Goal: Task Accomplishment & Management: Complete application form

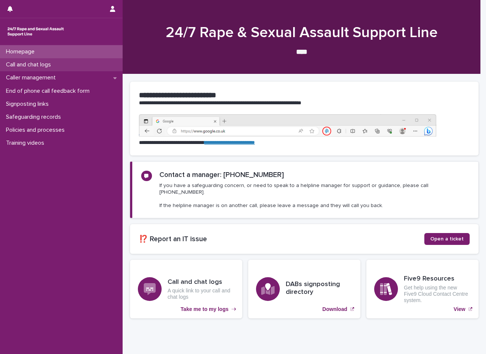
click at [53, 63] on p "Call and chat logs" at bounding box center [30, 64] width 54 height 7
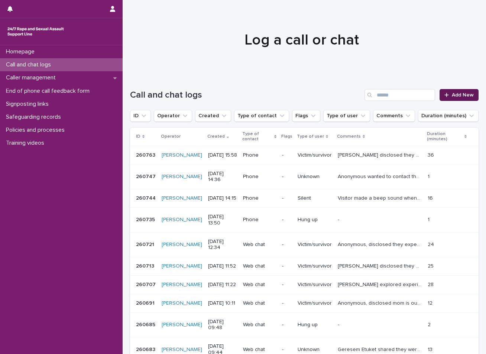
click at [463, 96] on span "Add New" at bounding box center [463, 94] width 22 height 5
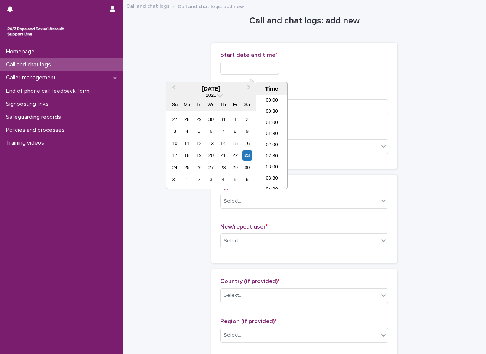
click at [258, 63] on input "text" at bounding box center [249, 68] width 59 height 13
click at [247, 156] on div "23" at bounding box center [247, 155] width 10 height 10
click at [270, 142] on li "08:00" at bounding box center [272, 141] width 32 height 11
click at [266, 64] on input "**********" at bounding box center [249, 68] width 59 height 13
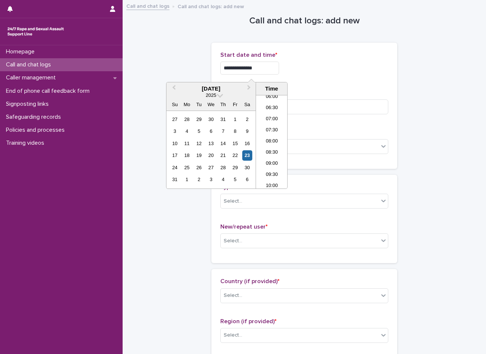
type input "**********"
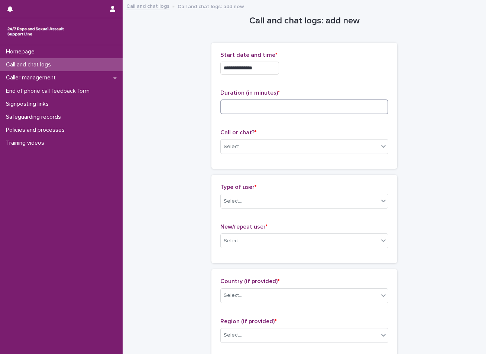
click at [266, 106] on input at bounding box center [304, 107] width 168 height 15
type input "*"
click at [261, 145] on div "Select..." at bounding box center [300, 147] width 158 height 12
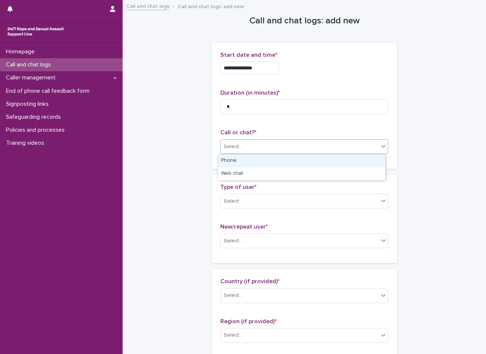
click at [252, 162] on div "Phone" at bounding box center [301, 161] width 167 height 13
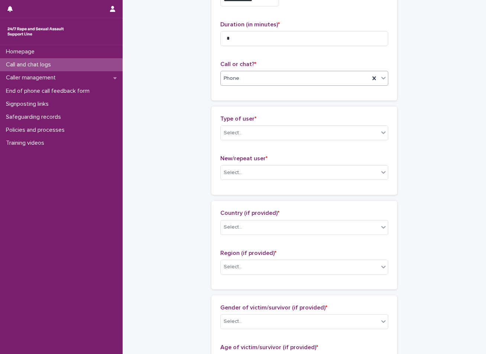
scroll to position [74, 0]
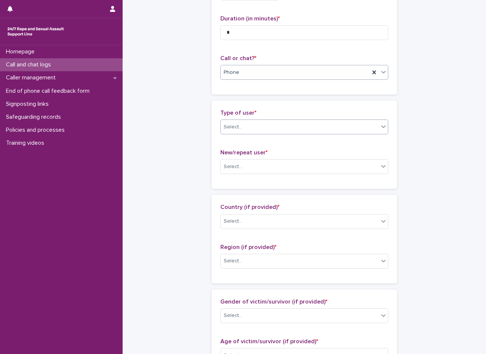
click at [266, 126] on div "Select..." at bounding box center [300, 127] width 158 height 12
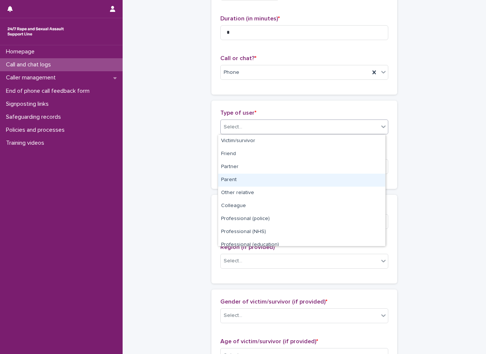
scroll to position [84, 0]
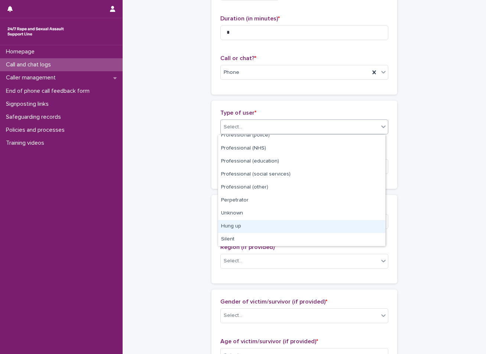
click at [235, 231] on div "Hung up" at bounding box center [301, 226] width 167 height 13
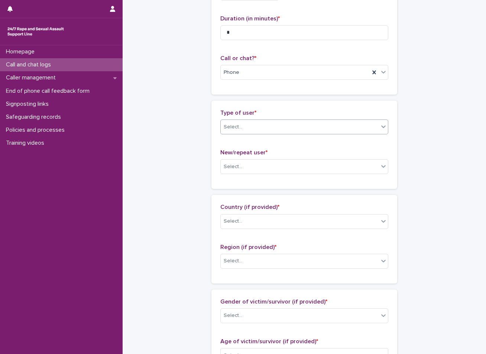
scroll to position [0, 0]
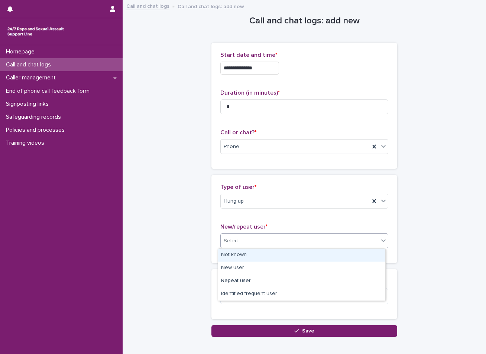
click at [237, 245] on div "Select..." at bounding box center [233, 241] width 19 height 8
click at [230, 257] on div "Not known" at bounding box center [301, 255] width 167 height 13
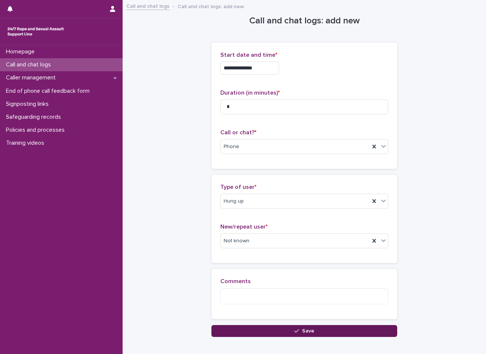
click at [250, 332] on button "Save" at bounding box center [304, 331] width 186 height 12
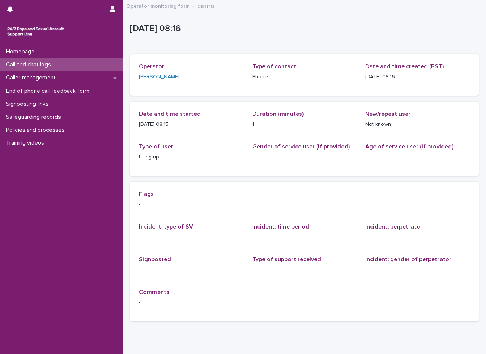
click at [75, 69] on div "Call and chat logs" at bounding box center [61, 64] width 123 height 13
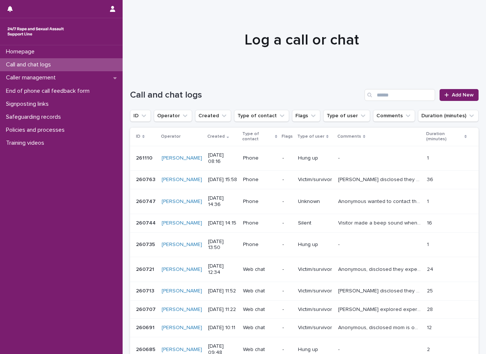
click at [23, 269] on div "Homepage Call and chat logs Caller management End of phone call feedback form S…" at bounding box center [61, 199] width 123 height 309
click at [59, 63] on div "Call and chat logs" at bounding box center [61, 64] width 123 height 13
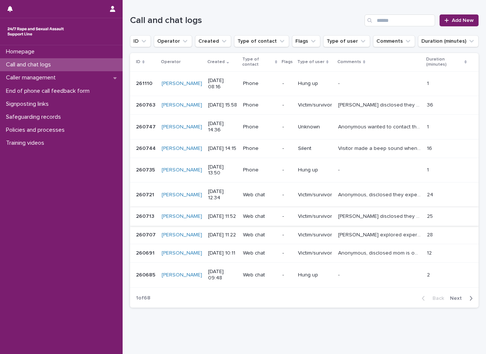
scroll to position [124, 0]
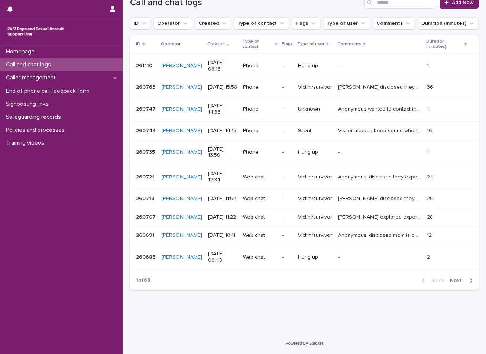
click at [450, 280] on span "Next" at bounding box center [458, 280] width 16 height 5
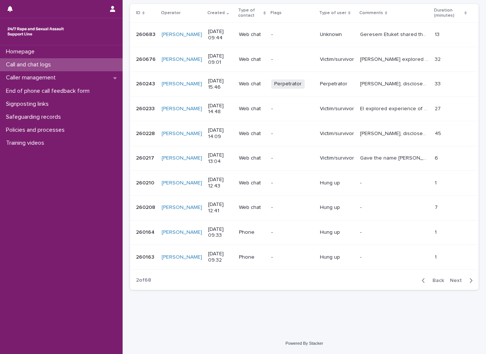
click at [450, 280] on span "Next" at bounding box center [458, 280] width 16 height 5
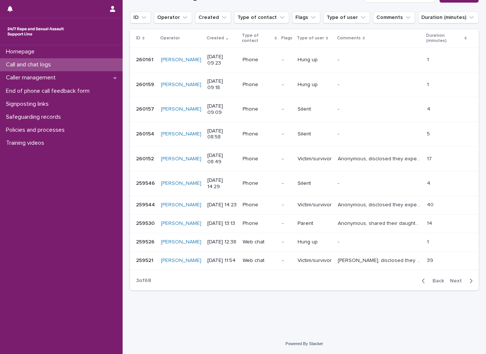
click at [450, 280] on span "Next" at bounding box center [458, 281] width 16 height 5
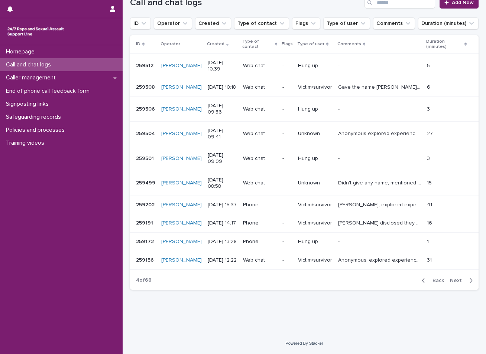
click at [450, 280] on span "Next" at bounding box center [458, 280] width 16 height 5
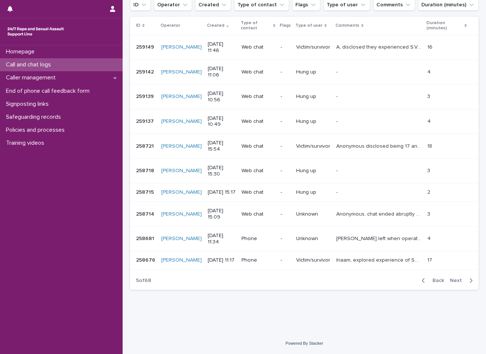
click at [450, 280] on span "Next" at bounding box center [458, 280] width 16 height 5
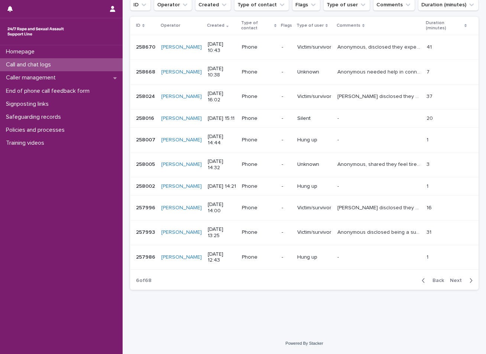
click at [450, 280] on span "Next" at bounding box center [458, 280] width 16 height 5
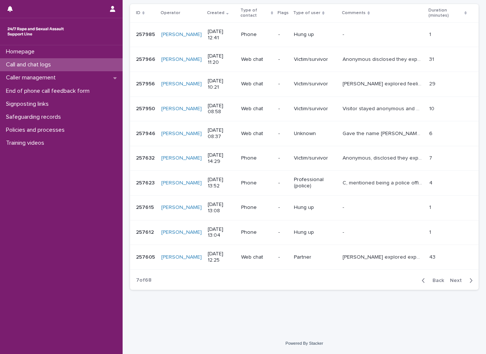
click at [450, 280] on span "Next" at bounding box center [458, 280] width 16 height 5
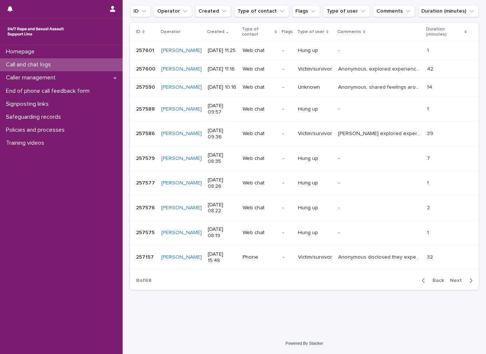
click at [450, 280] on span "Next" at bounding box center [458, 280] width 16 height 5
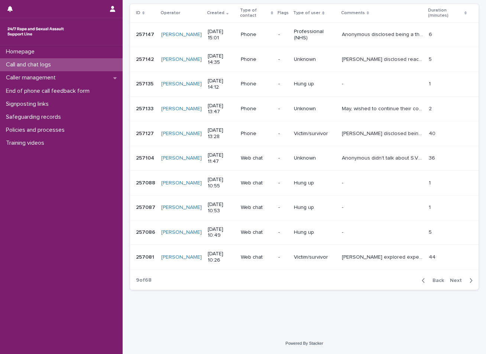
click at [450, 280] on span "Next" at bounding box center [458, 280] width 16 height 5
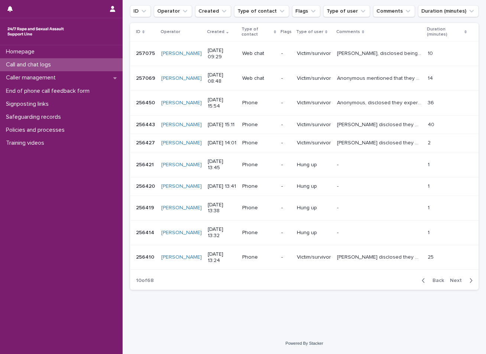
click at [450, 280] on span "Next" at bounding box center [458, 280] width 16 height 5
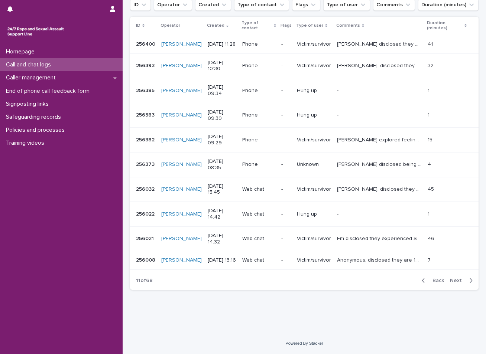
click at [450, 280] on span "Next" at bounding box center [458, 280] width 16 height 5
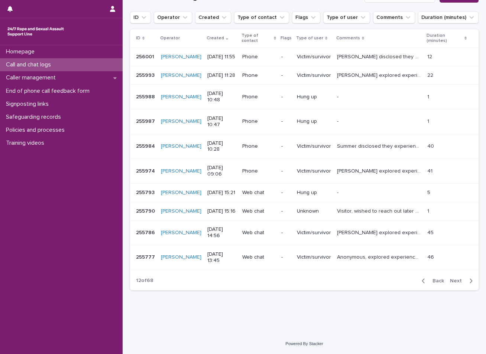
click at [450, 280] on span "Next" at bounding box center [458, 281] width 16 height 5
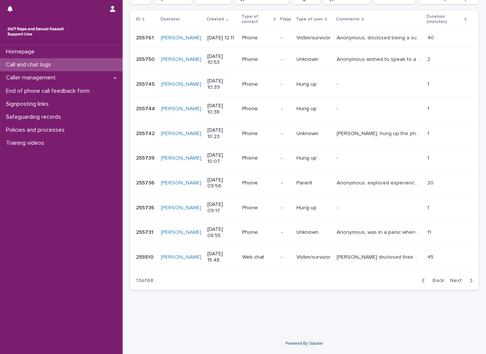
click at [450, 280] on span "Next" at bounding box center [458, 280] width 16 height 5
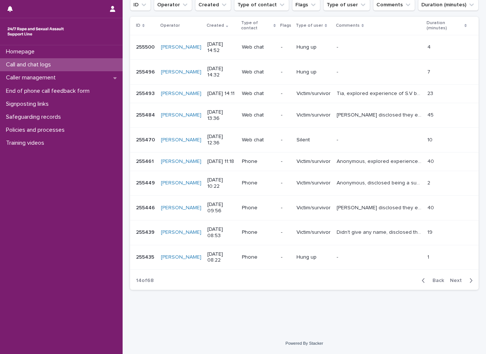
click at [450, 280] on span "Next" at bounding box center [458, 280] width 16 height 5
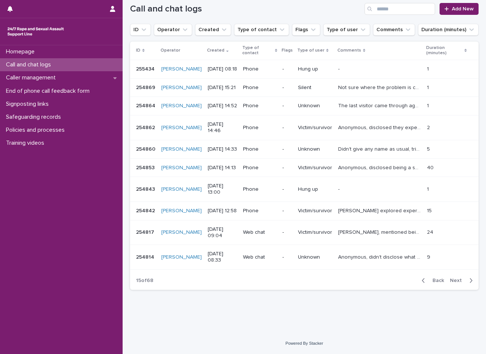
click at [450, 280] on span "Next" at bounding box center [458, 280] width 16 height 5
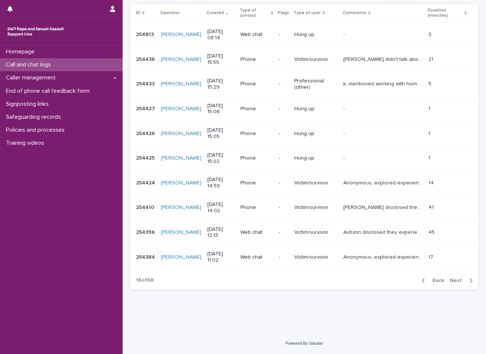
click at [450, 280] on span "Next" at bounding box center [458, 280] width 16 height 5
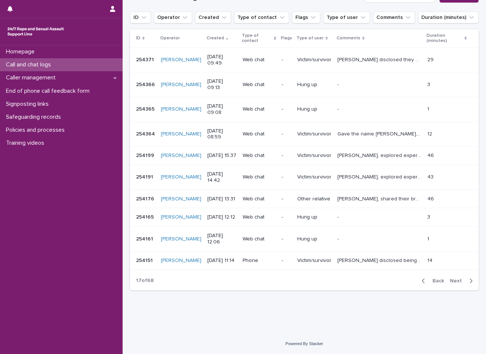
click at [450, 280] on span "Next" at bounding box center [458, 281] width 16 height 5
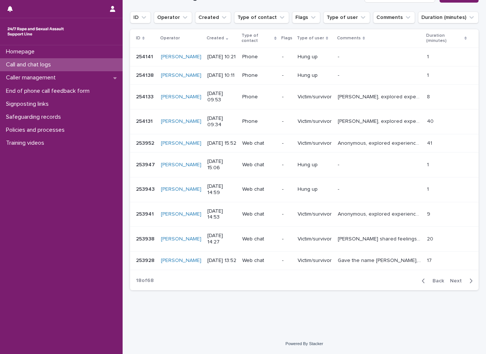
click at [450, 280] on span "Next" at bounding box center [458, 281] width 16 height 5
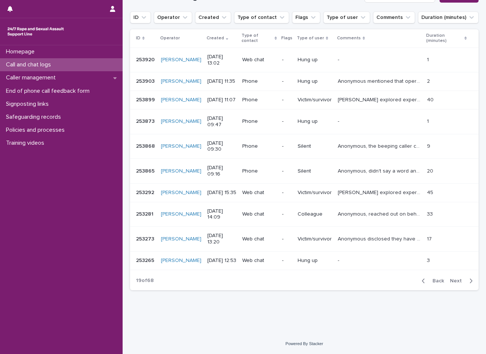
click at [422, 280] on icon "button" at bounding box center [423, 281] width 3 height 4
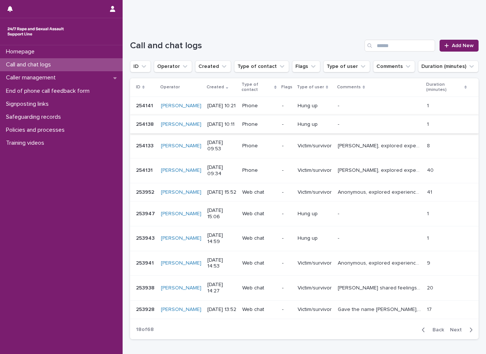
scroll to position [124, 0]
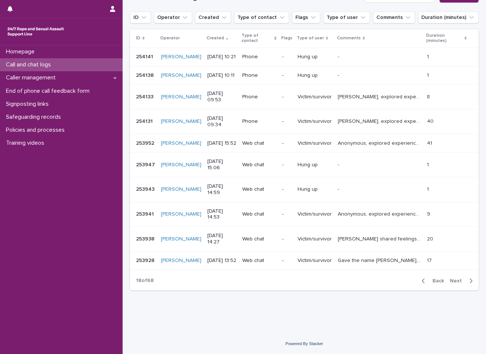
click at [428, 283] on button "Back" at bounding box center [431, 281] width 31 height 7
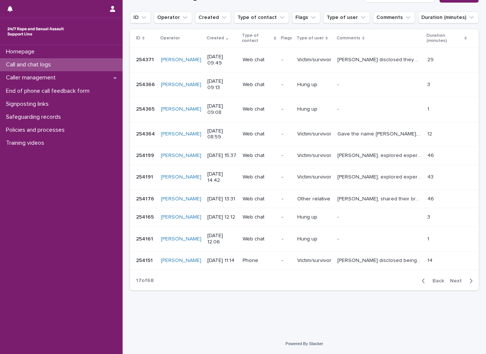
click at [83, 64] on div "Call and chat logs" at bounding box center [61, 64] width 123 height 13
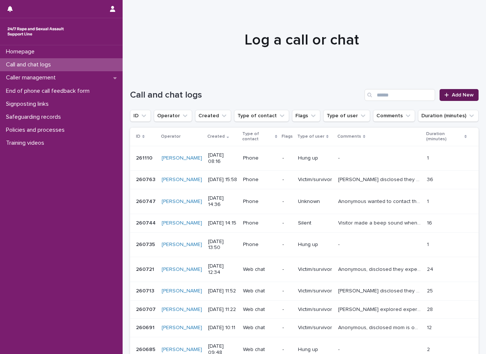
click at [452, 93] on span "Add New" at bounding box center [463, 94] width 22 height 5
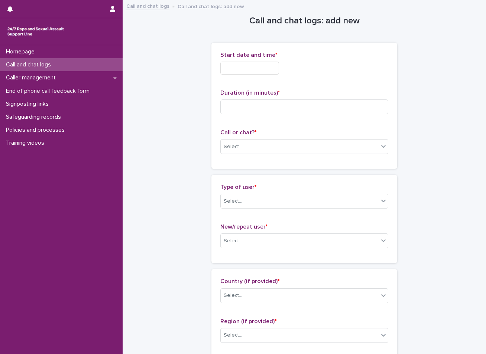
click at [266, 70] on input "text" at bounding box center [249, 68] width 59 height 13
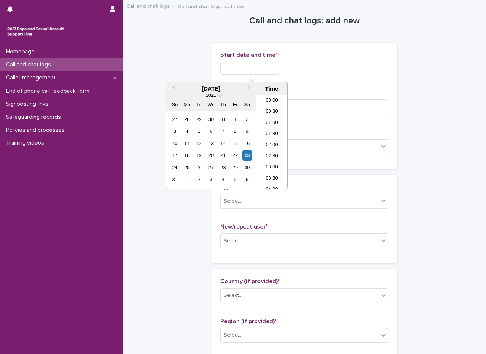
scroll to position [137, 0]
click at [247, 155] on div "23" at bounding box center [247, 155] width 10 height 10
click at [267, 141] on li "08:00" at bounding box center [272, 141] width 32 height 11
click at [267, 69] on input "**********" at bounding box center [249, 68] width 59 height 13
type input "**********"
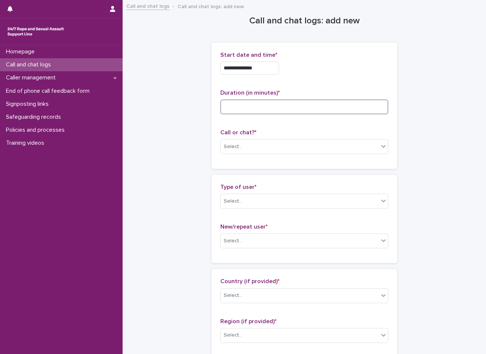
click at [239, 100] on input at bounding box center [304, 107] width 168 height 15
type input "*"
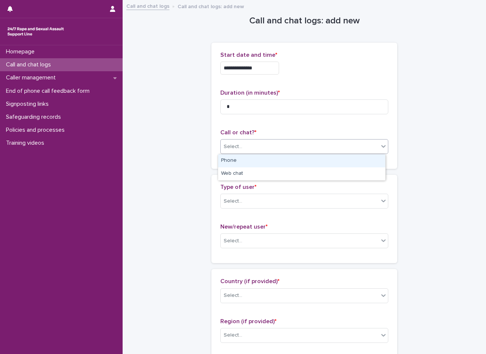
click at [244, 146] on div "Select..." at bounding box center [300, 147] width 158 height 12
click at [246, 163] on div "Phone" at bounding box center [301, 161] width 167 height 13
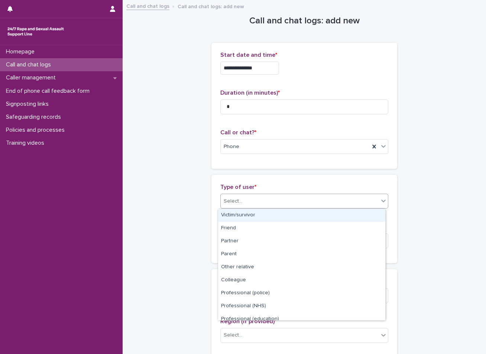
click at [237, 203] on div "Select..." at bounding box center [233, 202] width 19 height 8
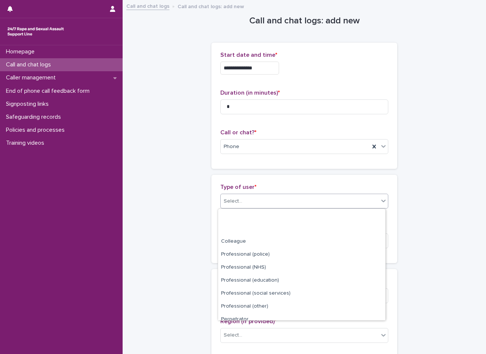
scroll to position [84, 0]
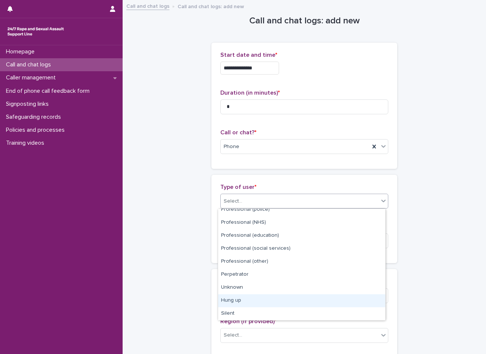
click at [254, 303] on div "Hung up" at bounding box center [301, 301] width 167 height 13
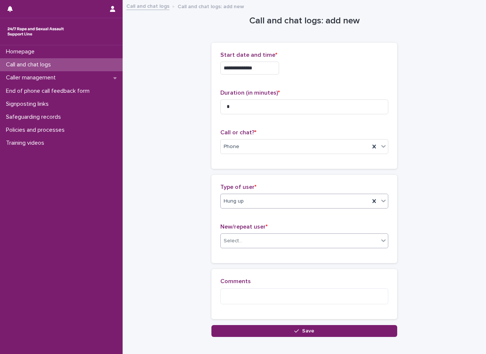
click at [251, 243] on div "Select..." at bounding box center [300, 241] width 158 height 12
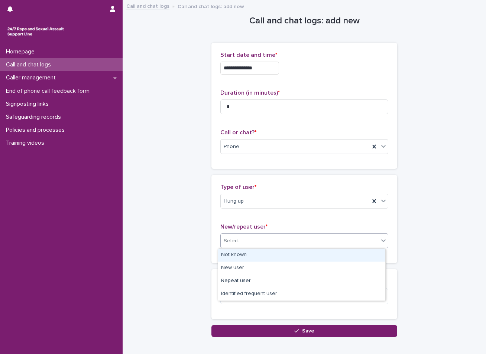
click at [245, 260] on div "Not known" at bounding box center [301, 255] width 167 height 13
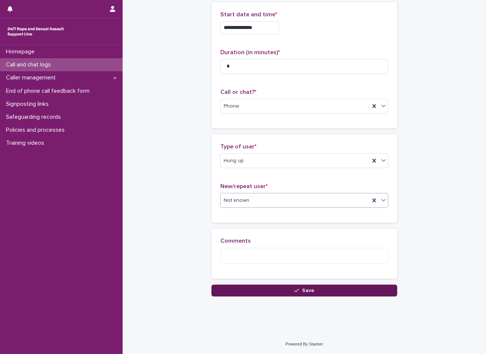
scroll to position [41, 0]
click at [248, 290] on button "Save" at bounding box center [304, 291] width 186 height 12
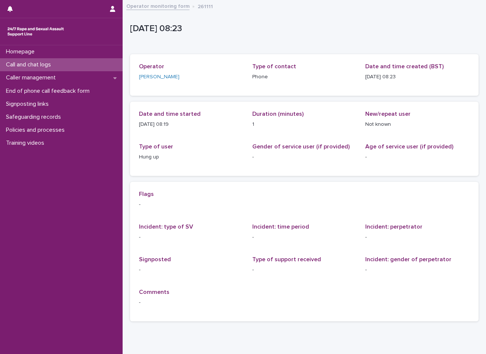
click at [90, 65] on div "Call and chat logs" at bounding box center [61, 64] width 123 height 13
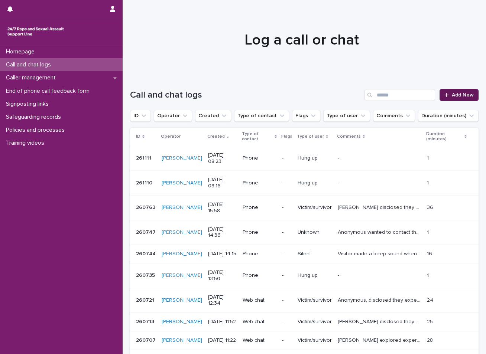
click at [460, 97] on span "Add New" at bounding box center [463, 94] width 22 height 5
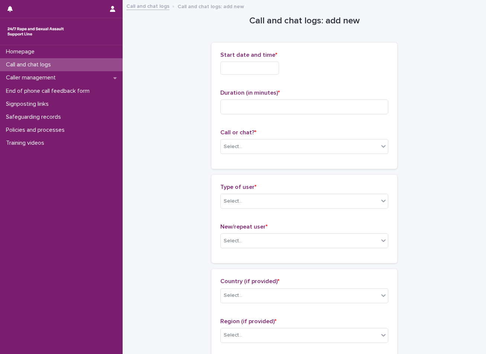
click at [268, 67] on input "text" at bounding box center [249, 68] width 59 height 13
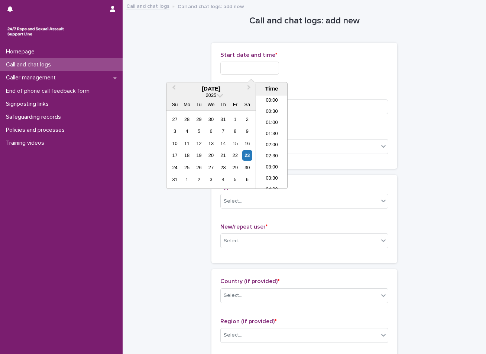
scroll to position [137, 0]
click at [248, 156] on div "23" at bounding box center [247, 155] width 10 height 10
click at [272, 152] on li "08:30" at bounding box center [272, 152] width 32 height 11
click at [264, 64] on input "**********" at bounding box center [249, 68] width 59 height 13
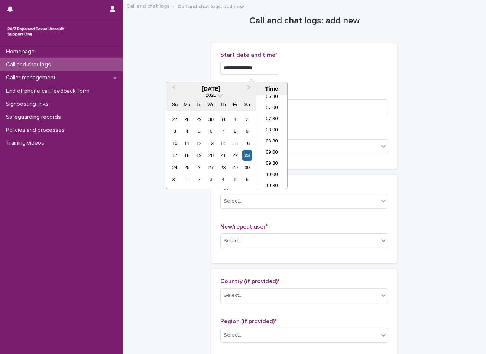
type input "**********"
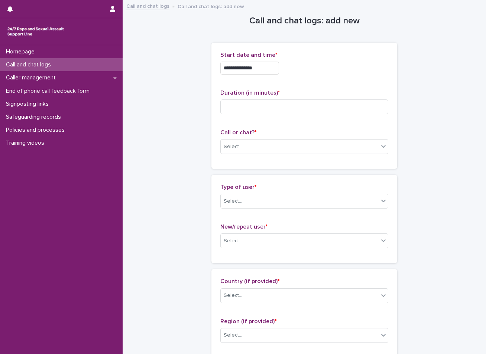
click at [248, 112] on input at bounding box center [304, 107] width 168 height 15
type input "*"
click at [252, 143] on div "Select..." at bounding box center [300, 147] width 158 height 12
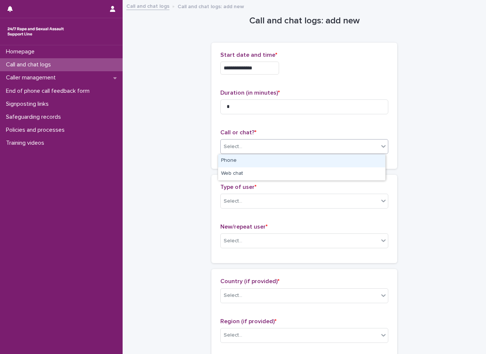
click at [241, 163] on div "Phone" at bounding box center [301, 161] width 167 height 13
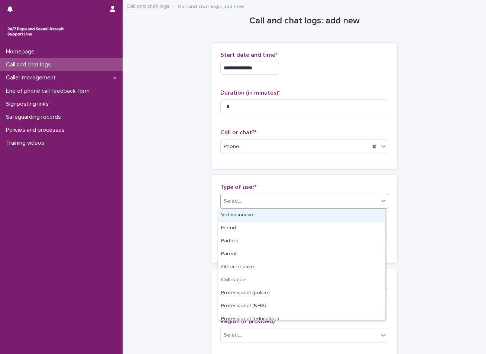
click at [237, 198] on div "Select..." at bounding box center [233, 202] width 19 height 8
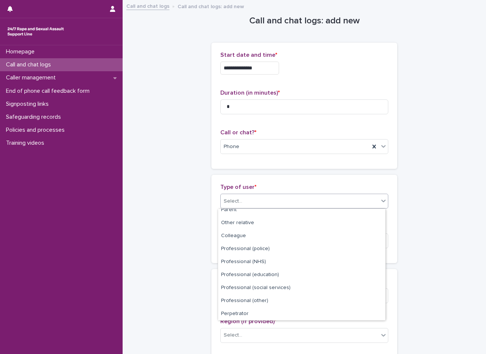
scroll to position [84, 0]
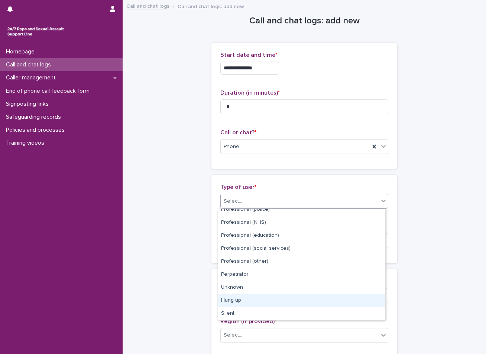
click at [232, 305] on div "Hung up" at bounding box center [301, 301] width 167 height 13
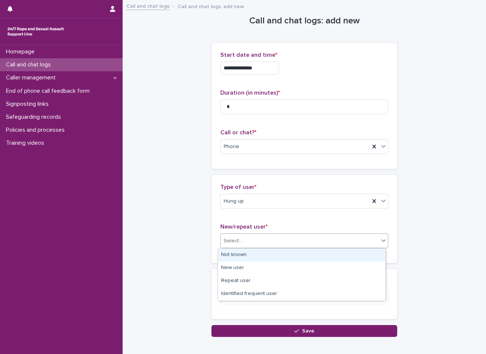
click at [250, 240] on div "Select..." at bounding box center [300, 241] width 158 height 12
click at [239, 255] on div "Not known" at bounding box center [301, 255] width 167 height 13
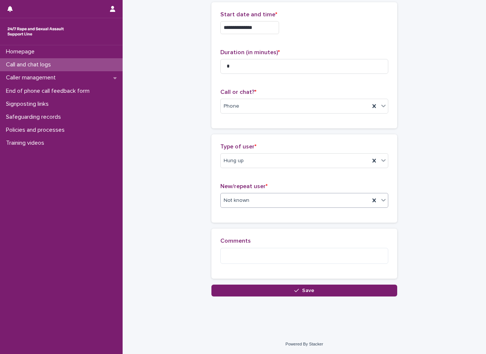
scroll to position [41, 0]
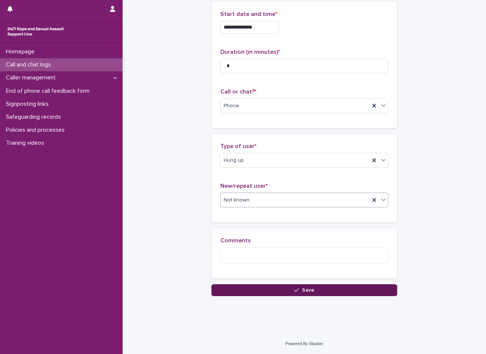
click at [253, 290] on button "Save" at bounding box center [304, 291] width 186 height 12
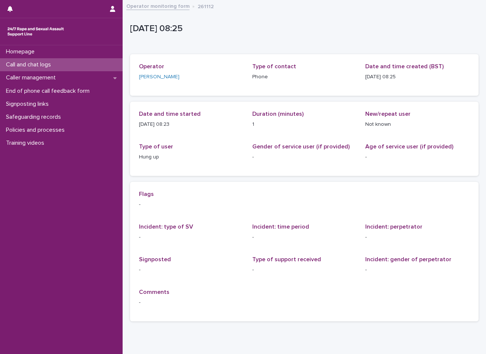
click at [79, 64] on div "Call and chat logs" at bounding box center [61, 64] width 123 height 13
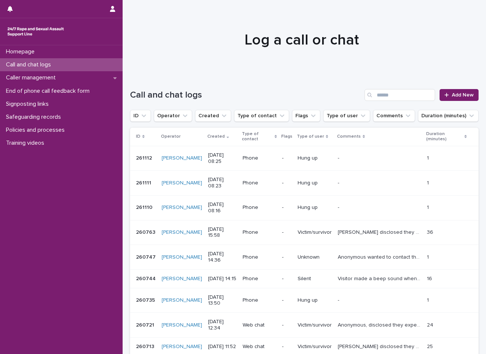
click at [72, 66] on div "Call and chat logs" at bounding box center [61, 64] width 123 height 13
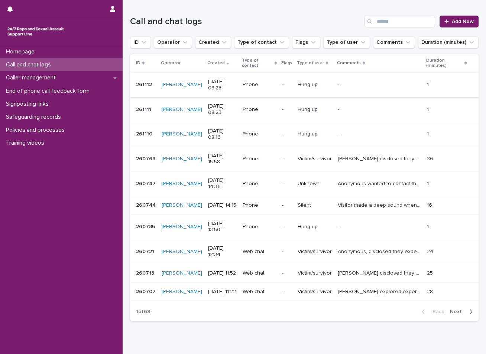
scroll to position [74, 0]
click at [55, 63] on p "Call and chat logs" at bounding box center [30, 64] width 54 height 7
click at [64, 68] on div "Call and chat logs" at bounding box center [61, 64] width 123 height 13
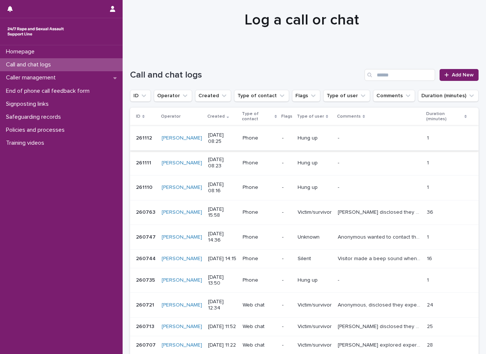
scroll to position [37, 0]
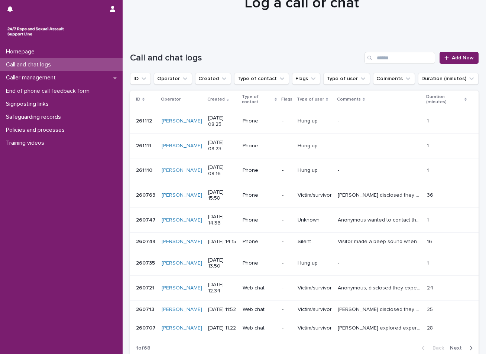
click at [78, 290] on div "Homepage Call and chat logs Caller management End of phone call feedback form S…" at bounding box center [61, 199] width 123 height 309
click at [454, 57] on span "Add New" at bounding box center [463, 57] width 22 height 5
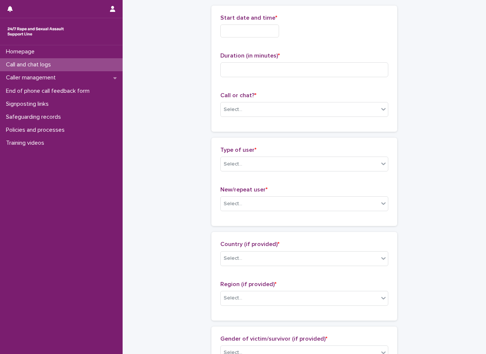
scroll to position [38, 0]
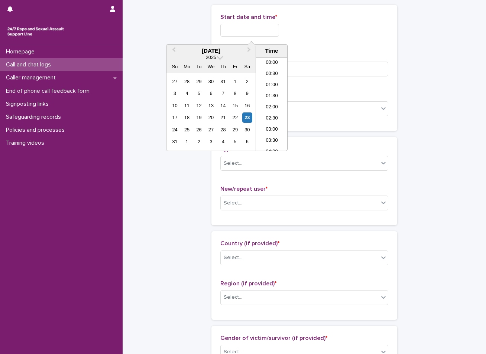
click at [249, 31] on input "text" at bounding box center [249, 30] width 59 height 13
click at [247, 117] on div "23" at bounding box center [247, 118] width 10 height 10
click at [267, 107] on li "08:00" at bounding box center [272, 103] width 32 height 11
click at [267, 34] on input "**********" at bounding box center [249, 30] width 59 height 13
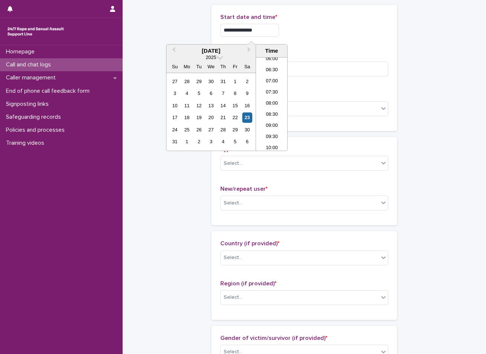
type input "**********"
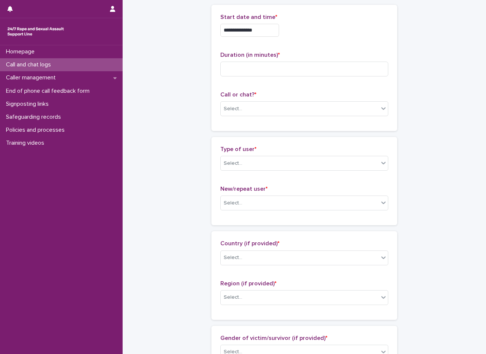
click at [246, 67] on input at bounding box center [304, 69] width 168 height 15
type input "*"
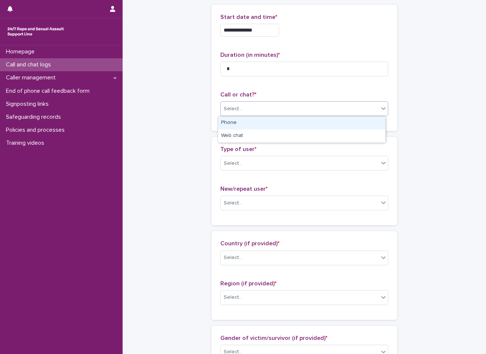
click at [256, 103] on div "Select..." at bounding box center [300, 109] width 158 height 12
click at [244, 124] on div "Phone" at bounding box center [301, 123] width 167 height 13
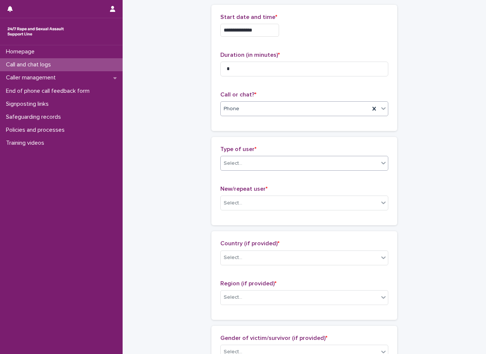
click at [239, 163] on div "Select..." at bounding box center [300, 163] width 158 height 12
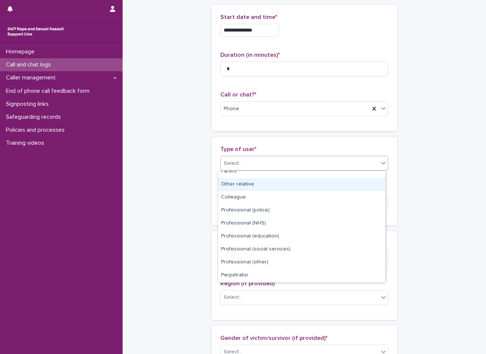
scroll to position [84, 0]
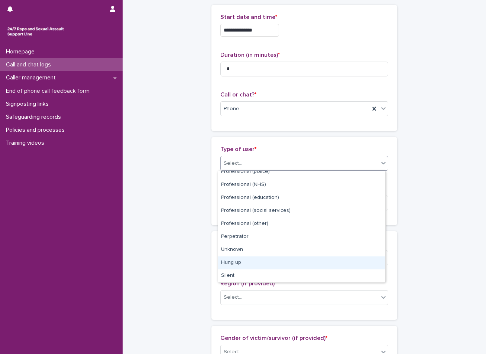
click at [244, 260] on div "Hung up" at bounding box center [301, 263] width 167 height 13
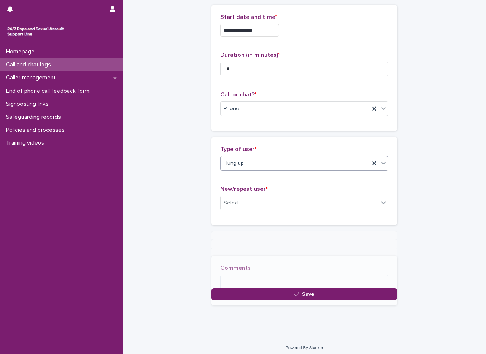
scroll to position [38, 0]
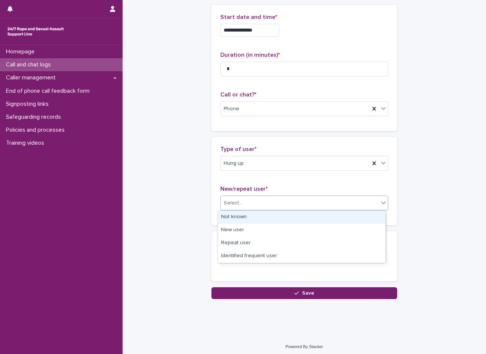
click at [250, 199] on div "Select..." at bounding box center [300, 203] width 158 height 12
click at [246, 214] on div "Not known" at bounding box center [301, 217] width 167 height 13
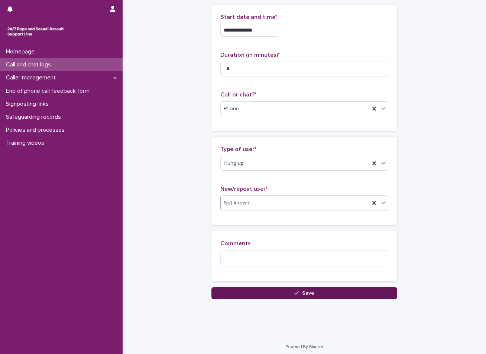
click at [246, 290] on button "Save" at bounding box center [304, 293] width 186 height 12
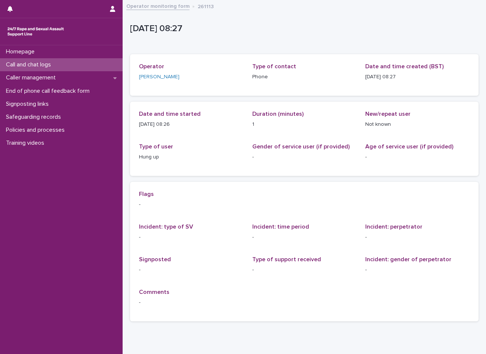
click at [100, 63] on div "Call and chat logs" at bounding box center [61, 64] width 123 height 13
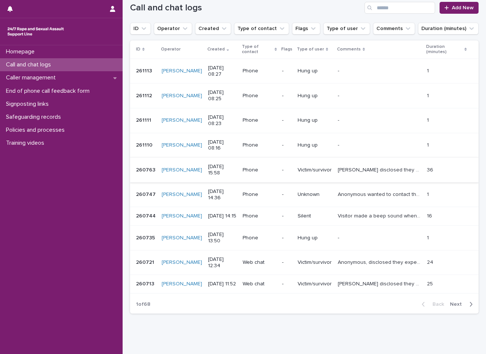
scroll to position [74, 0]
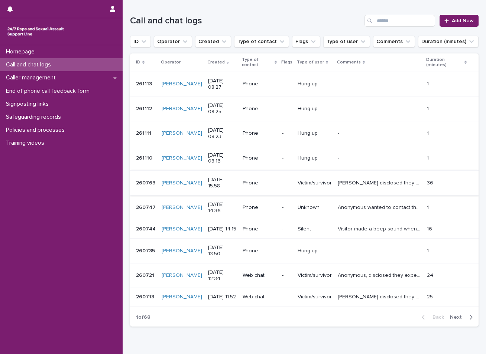
click at [95, 296] on div "Homepage Call and chat logs Caller management End of phone call feedback form S…" at bounding box center [61, 199] width 123 height 309
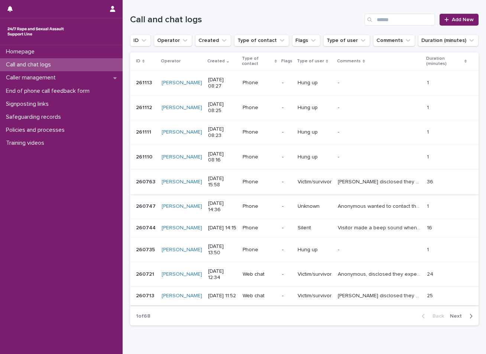
scroll to position [87, 0]
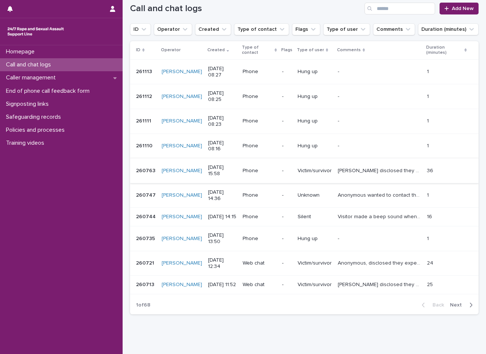
click at [452, 308] on span "Next" at bounding box center [458, 305] width 16 height 5
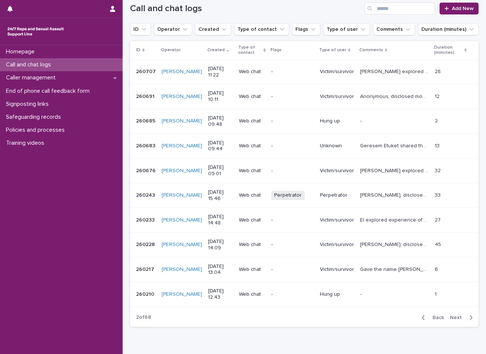
click at [360, 96] on p "Anonymous, disclosed mom is out, and brother is having sex with them at the mom…" at bounding box center [395, 96] width 70 height 8
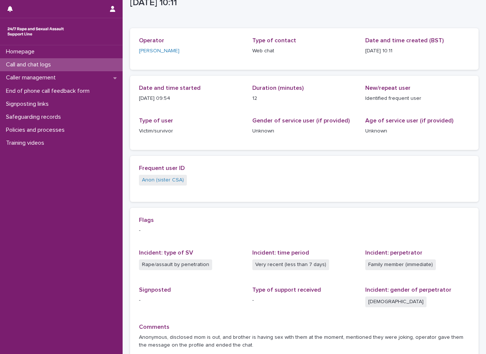
scroll to position [37, 0]
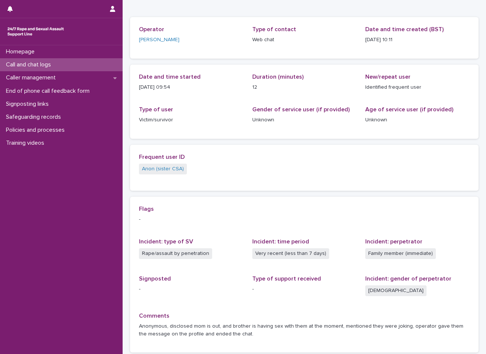
click at [37, 63] on p "Call and chat logs" at bounding box center [30, 64] width 54 height 7
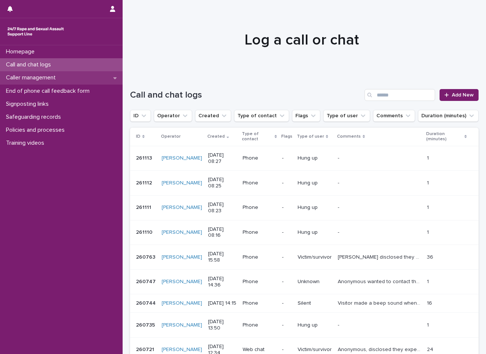
click at [51, 78] on p "Caller management" at bounding box center [32, 77] width 59 height 7
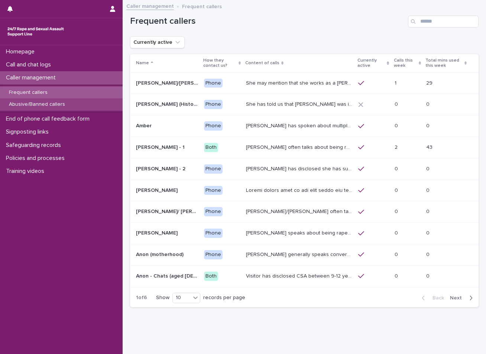
click at [36, 105] on p "Abusive/Banned callers" at bounding box center [37, 104] width 68 height 6
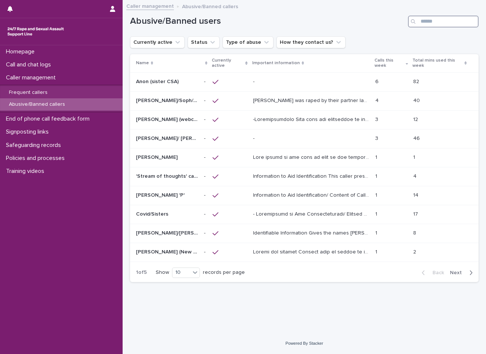
click at [446, 23] on input "Search" at bounding box center [443, 22] width 71 height 12
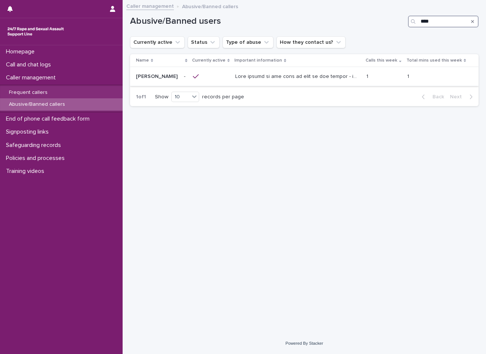
type input "****"
click at [307, 73] on p at bounding box center [297, 76] width 125 height 8
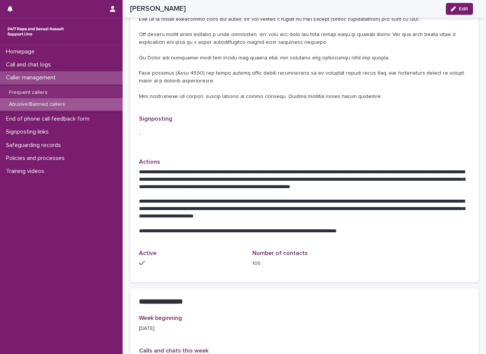
scroll to position [520, 0]
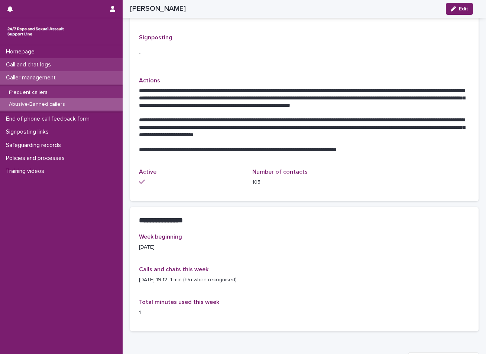
click at [39, 63] on p "Call and chat logs" at bounding box center [30, 64] width 54 height 7
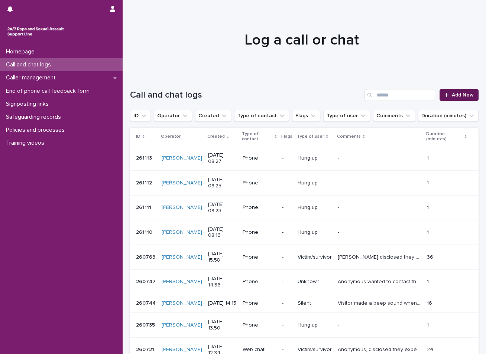
click at [457, 95] on span "Add New" at bounding box center [463, 94] width 22 height 5
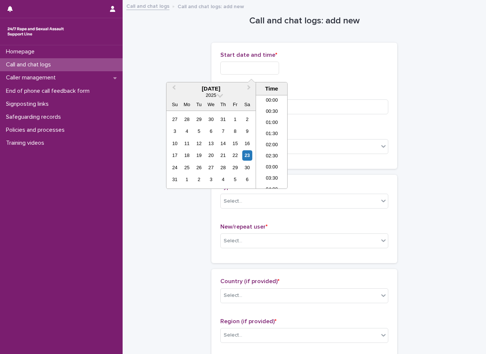
click at [260, 69] on input "text" at bounding box center [249, 68] width 59 height 13
click at [249, 156] on div "23" at bounding box center [247, 155] width 10 height 10
click at [272, 132] on li "08:00" at bounding box center [272, 130] width 32 height 11
click at [267, 68] on input "**********" at bounding box center [249, 68] width 59 height 13
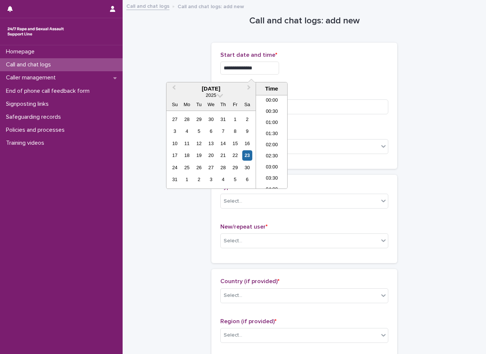
scroll to position [137, 0]
type input "**********"
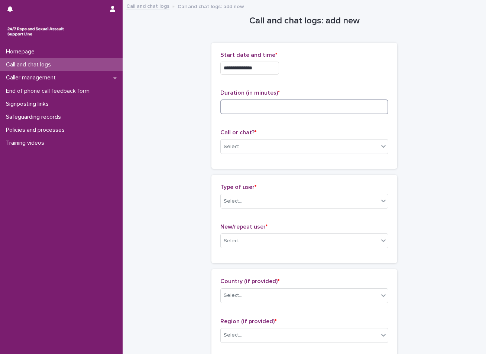
click at [258, 105] on input at bounding box center [304, 107] width 168 height 15
type input "*"
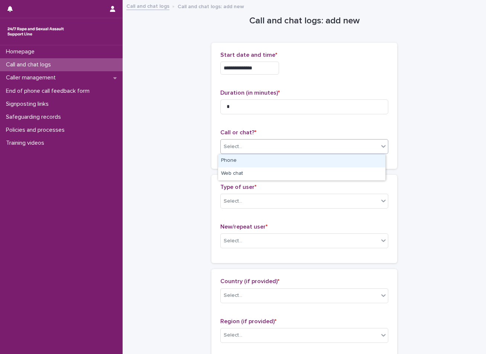
click at [253, 146] on div "Select..." at bounding box center [300, 147] width 158 height 12
click at [250, 161] on div "Phone" at bounding box center [301, 161] width 167 height 13
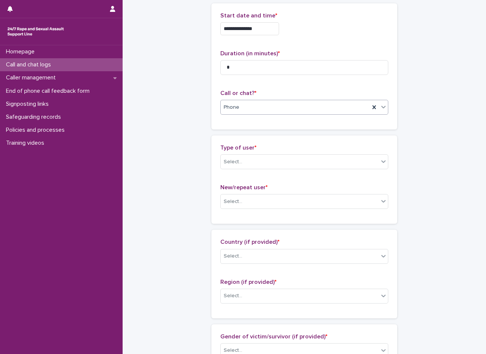
scroll to position [74, 0]
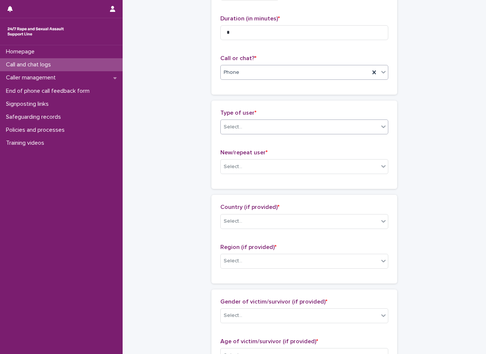
click at [260, 127] on div "Select..." at bounding box center [300, 127] width 158 height 12
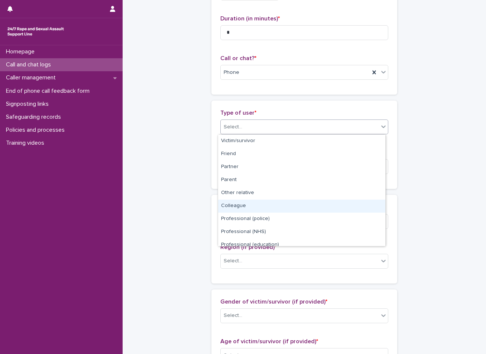
scroll to position [84, 0]
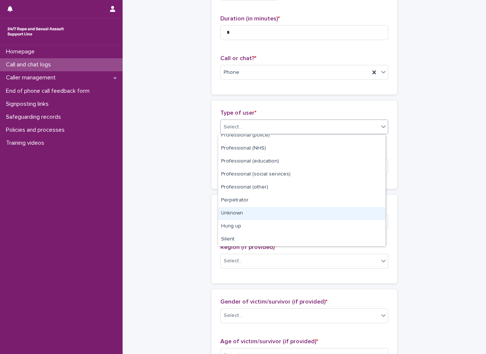
click at [244, 212] on div "Unknown" at bounding box center [301, 213] width 167 height 13
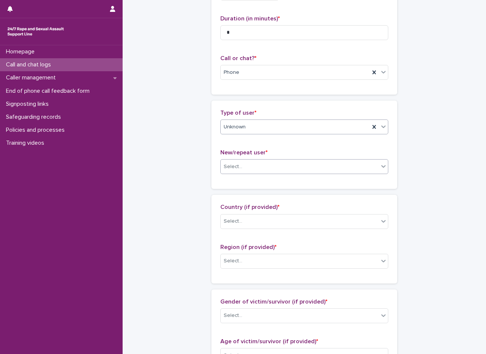
click at [253, 161] on div "Select..." at bounding box center [300, 167] width 158 height 12
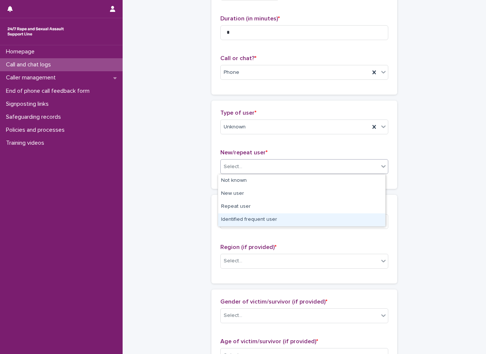
click at [233, 222] on div "Identified frequent user" at bounding box center [301, 220] width 167 height 13
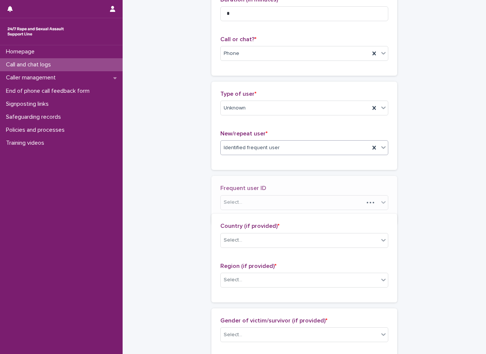
scroll to position [101, 0]
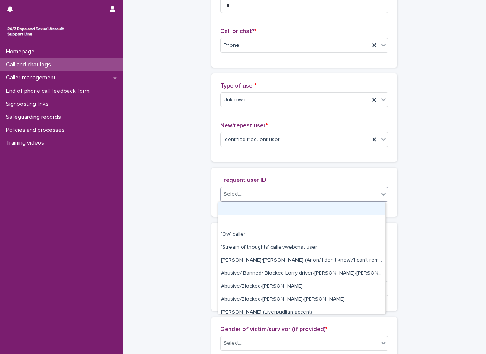
click at [240, 194] on div "Select..." at bounding box center [300, 194] width 158 height 12
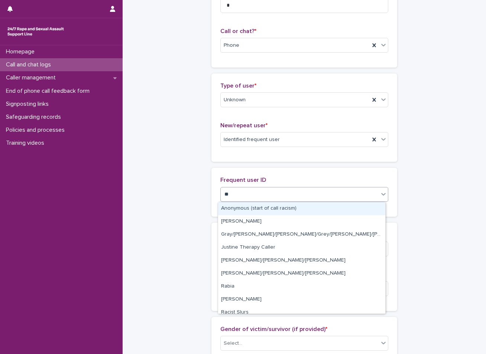
type input "***"
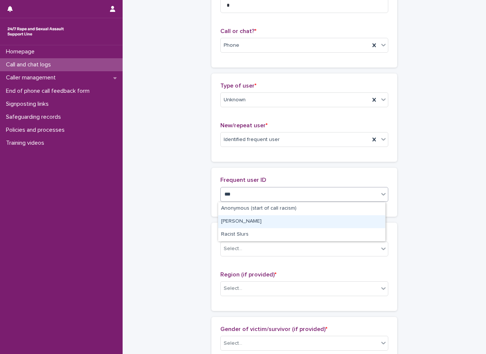
click at [236, 220] on div "[PERSON_NAME]" at bounding box center [301, 221] width 167 height 13
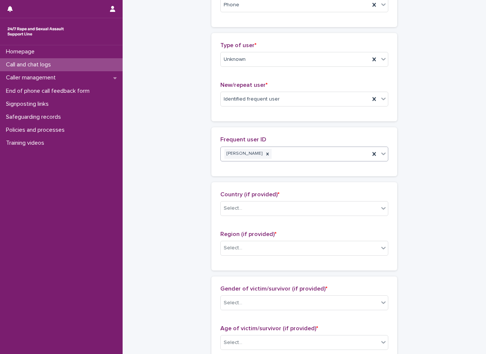
scroll to position [176, 0]
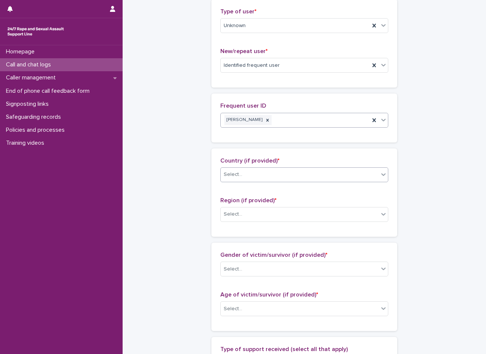
click at [261, 172] on div "Select..." at bounding box center [300, 175] width 158 height 12
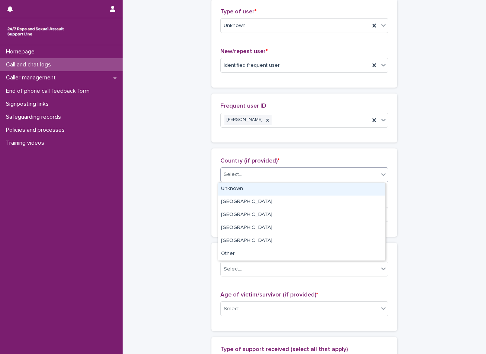
click at [247, 190] on div "Unknown" at bounding box center [301, 189] width 167 height 13
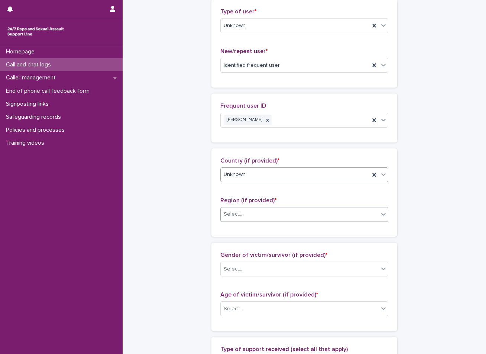
click at [237, 215] on div "Select..." at bounding box center [233, 215] width 19 height 8
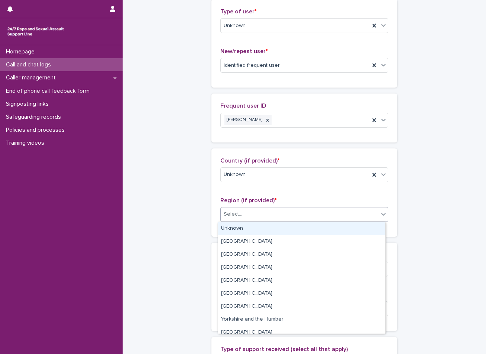
click at [233, 227] on div "Unknown" at bounding box center [301, 228] width 167 height 13
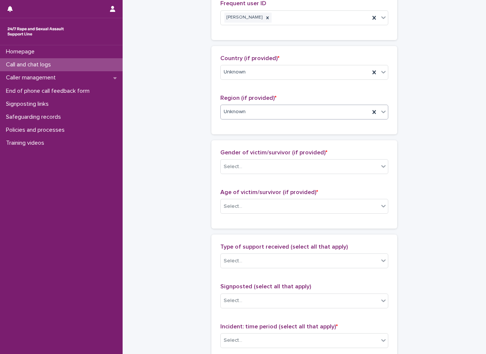
scroll to position [287, 0]
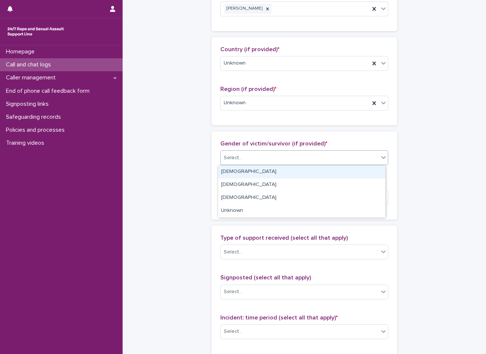
click at [254, 160] on div "Select..." at bounding box center [300, 158] width 158 height 12
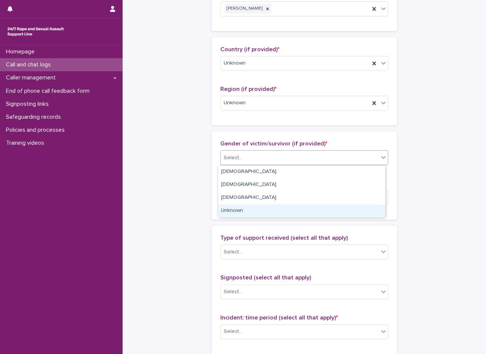
click at [238, 214] on div "Unknown" at bounding box center [301, 211] width 167 height 13
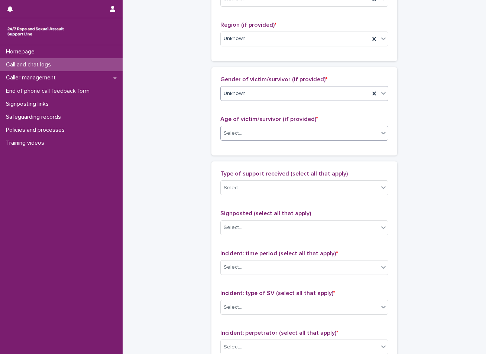
scroll to position [361, 0]
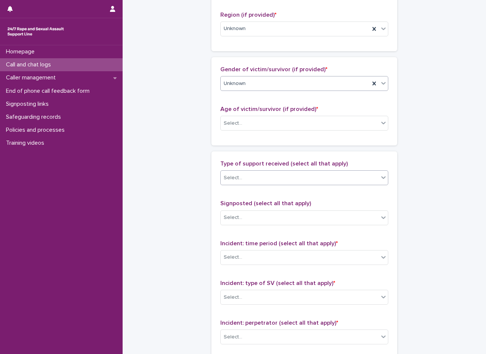
click at [239, 174] on div "Select..." at bounding box center [300, 178] width 158 height 12
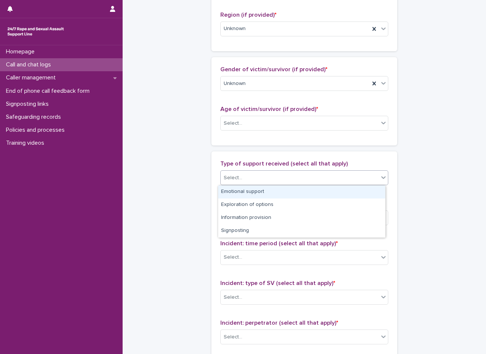
click at [154, 196] on div "**********" at bounding box center [304, 68] width 348 height 859
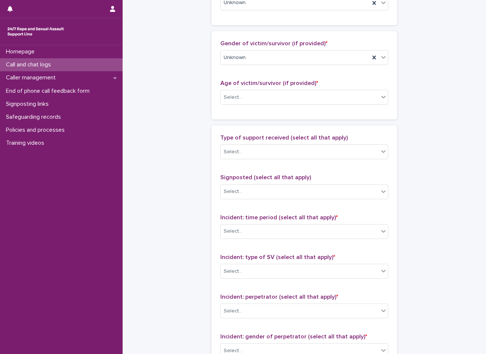
scroll to position [399, 0]
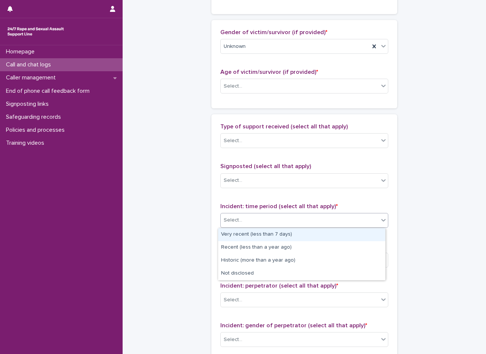
click at [257, 224] on div "Select..." at bounding box center [300, 220] width 158 height 12
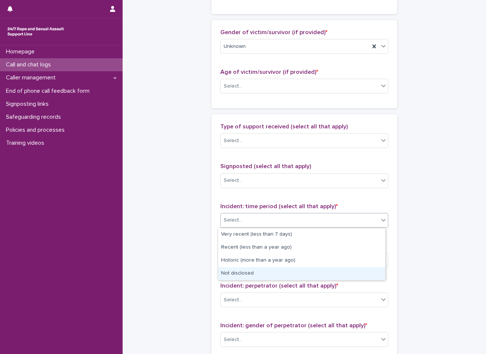
click at [256, 274] on div "Not disclosed" at bounding box center [301, 273] width 167 height 13
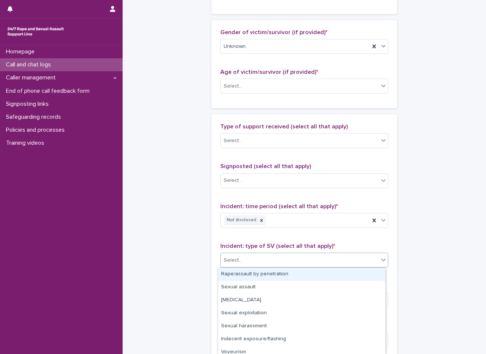
click at [254, 263] on div "Select..." at bounding box center [300, 260] width 158 height 12
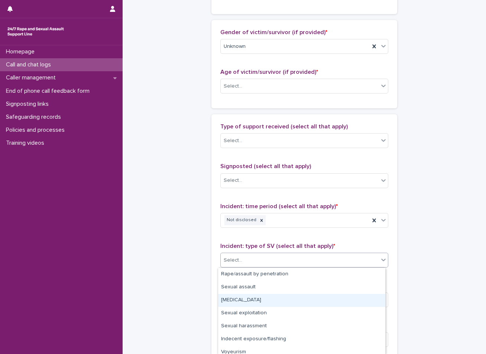
scroll to position [43, 0]
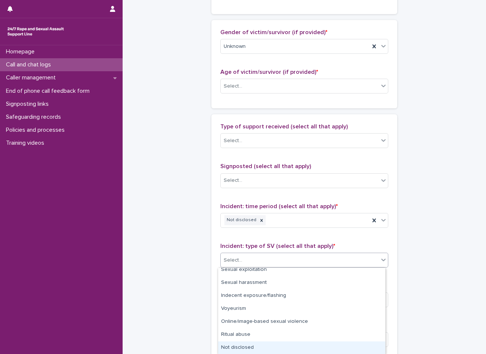
click at [254, 348] on div "Not disclosed" at bounding box center [301, 348] width 167 height 13
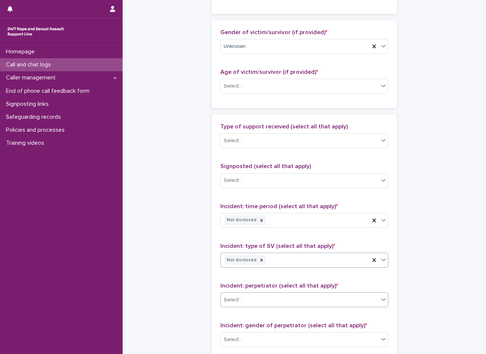
scroll to position [510, 0]
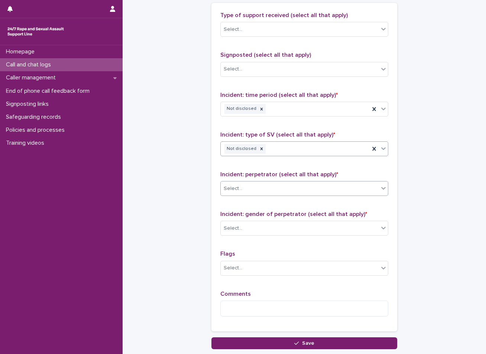
click at [260, 183] on div "Select..." at bounding box center [300, 189] width 158 height 12
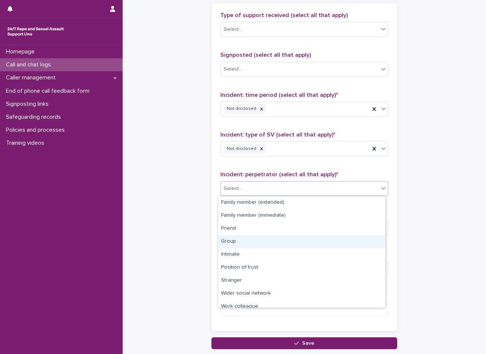
scroll to position [32, 0]
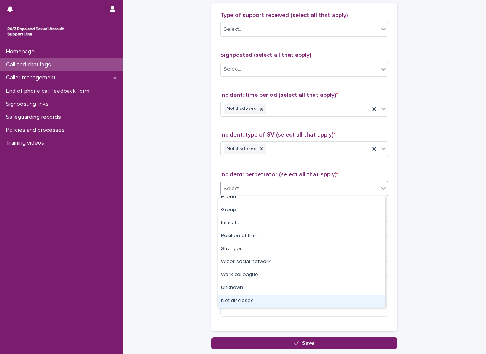
click at [257, 298] on div "Not disclosed" at bounding box center [301, 301] width 167 height 13
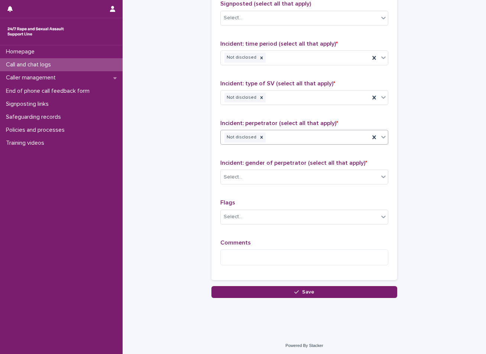
scroll to position [563, 0]
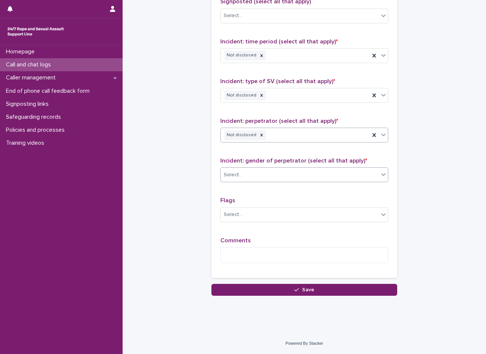
click at [264, 173] on div "Select..." at bounding box center [300, 175] width 158 height 12
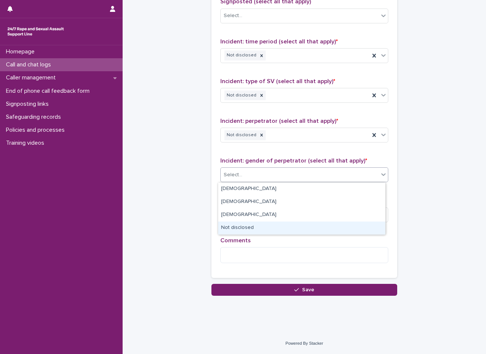
click at [256, 228] on div "Not disclosed" at bounding box center [301, 228] width 167 height 13
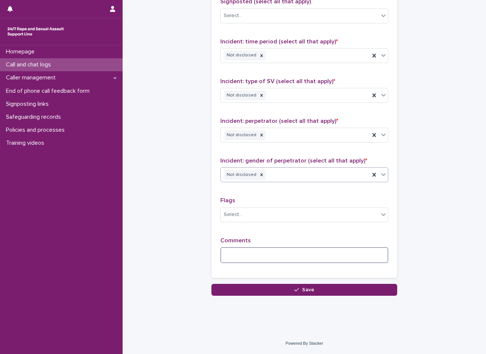
click at [271, 260] on textarea at bounding box center [304, 255] width 168 height 16
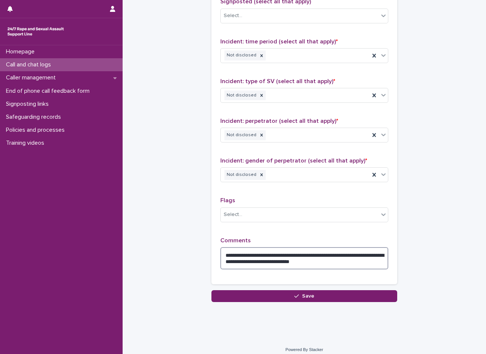
click at [279, 261] on textarea "**********" at bounding box center [304, 258] width 168 height 22
click at [273, 263] on textarea "**********" at bounding box center [304, 258] width 168 height 22
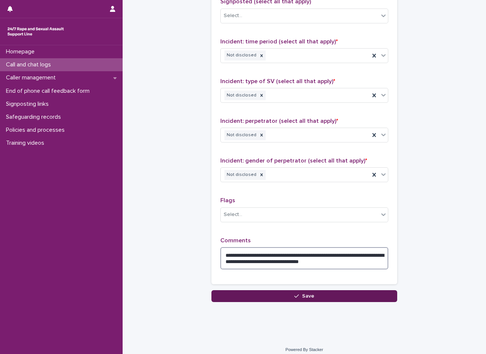
type textarea "**********"
click at [357, 292] on button "Save" at bounding box center [304, 296] width 186 height 12
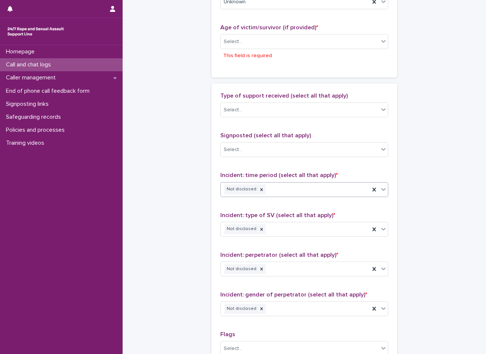
scroll to position [430, 0]
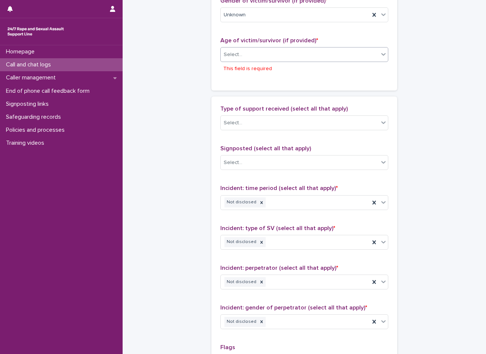
click at [285, 51] on div "Select..." at bounding box center [300, 55] width 158 height 12
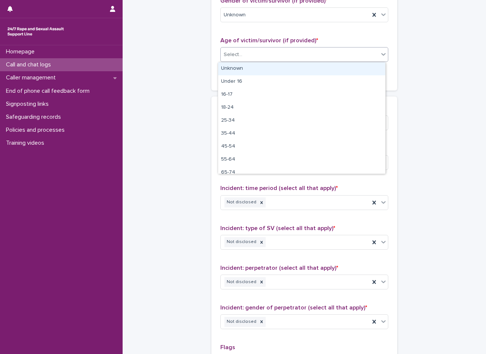
click at [277, 70] on div "Unknown" at bounding box center [301, 68] width 167 height 13
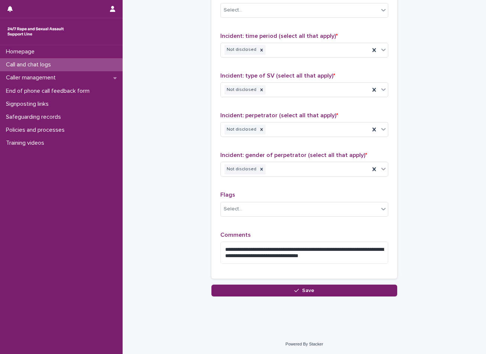
scroll to position [570, 0]
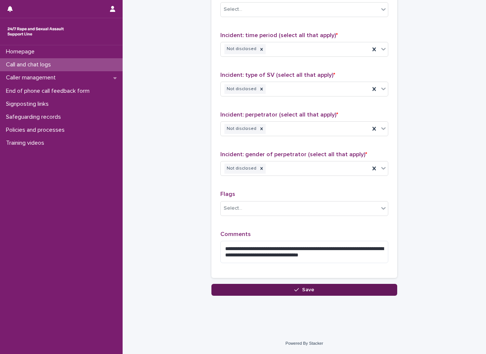
click at [277, 293] on button "Save" at bounding box center [304, 290] width 186 height 12
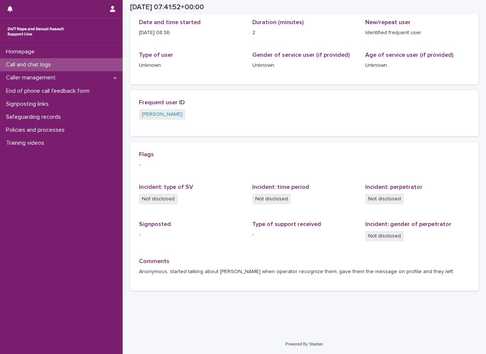
scroll to position [92, 0]
click at [154, 112] on link "[PERSON_NAME]" at bounding box center [162, 114] width 40 height 8
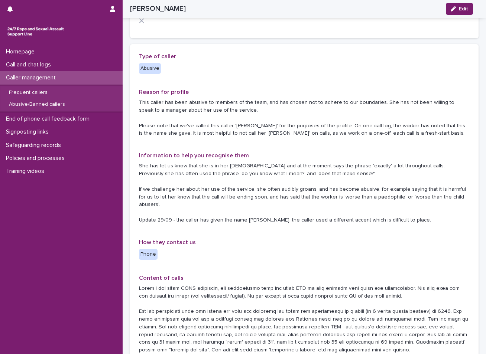
scroll to position [93, 0]
click at [463, 9] on span "Edit" at bounding box center [463, 8] width 9 height 5
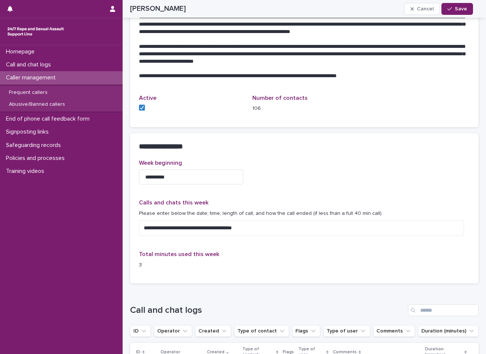
scroll to position [613, 0]
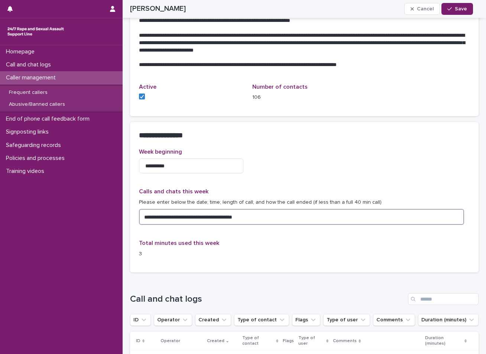
click at [256, 212] on textarea "**********" at bounding box center [301, 217] width 325 height 16
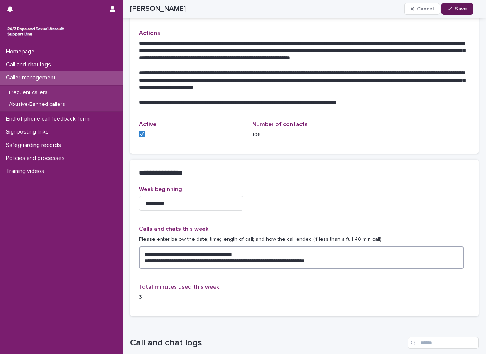
type textarea "**********"
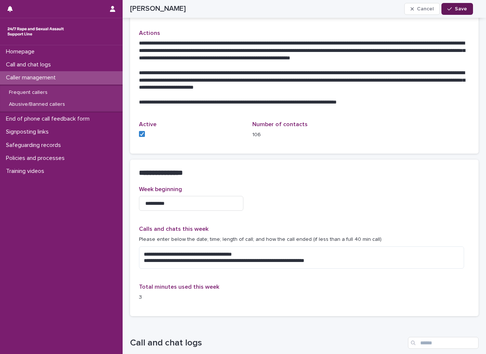
click at [462, 8] on span "Save" at bounding box center [461, 8] width 12 height 5
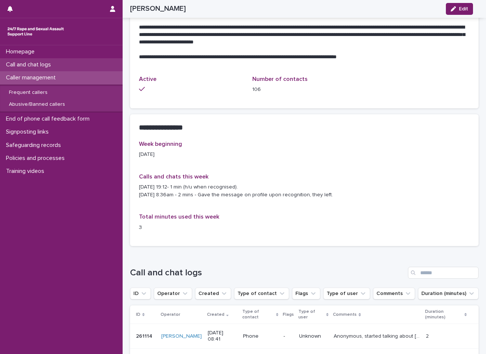
click at [51, 64] on p "Call and chat logs" at bounding box center [30, 64] width 54 height 7
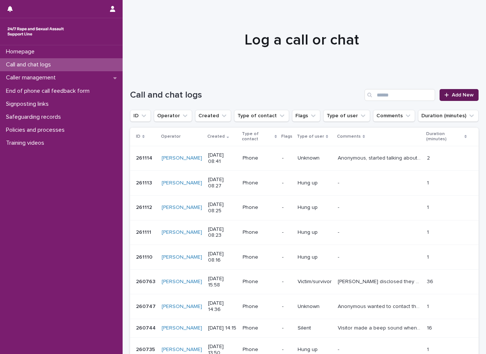
click at [452, 94] on span "Add New" at bounding box center [463, 94] width 22 height 5
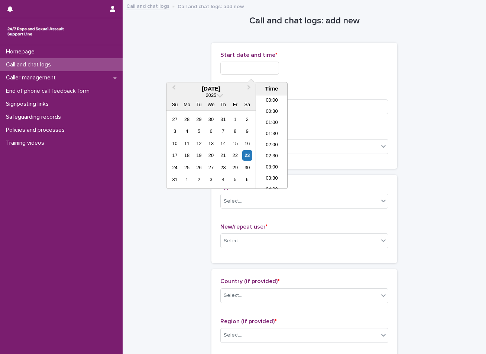
click at [265, 73] on input "text" at bounding box center [249, 68] width 59 height 13
click at [248, 155] on div "23" at bounding box center [247, 155] width 10 height 10
click at [270, 139] on li "08:30" at bounding box center [272, 141] width 32 height 11
click at [263, 71] on input "**********" at bounding box center [249, 68] width 59 height 13
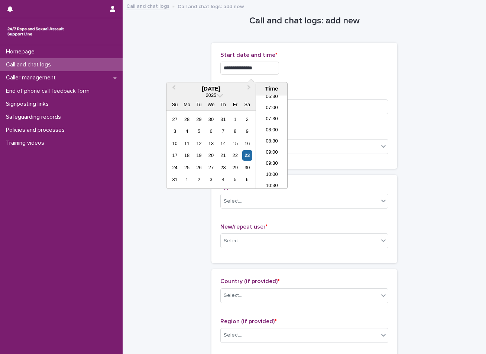
type input "**********"
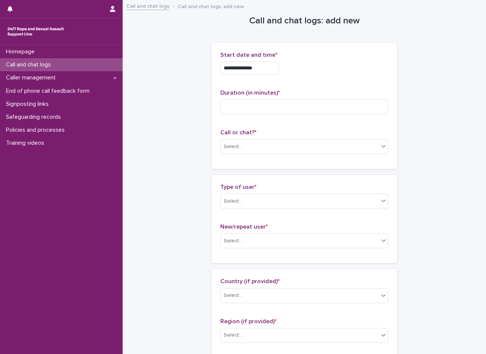
click at [254, 110] on input at bounding box center [304, 107] width 168 height 15
type input "*"
click at [245, 145] on div "Select..." at bounding box center [300, 147] width 158 height 12
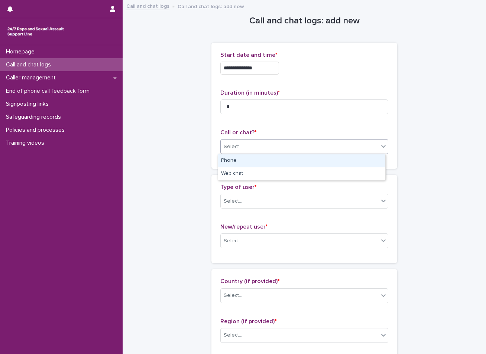
click at [230, 162] on div "Phone" at bounding box center [301, 161] width 167 height 13
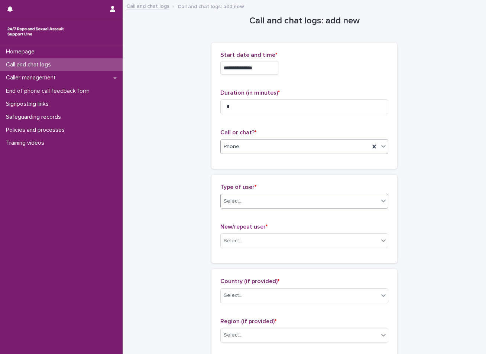
click at [231, 199] on div "Select..." at bounding box center [233, 202] width 19 height 8
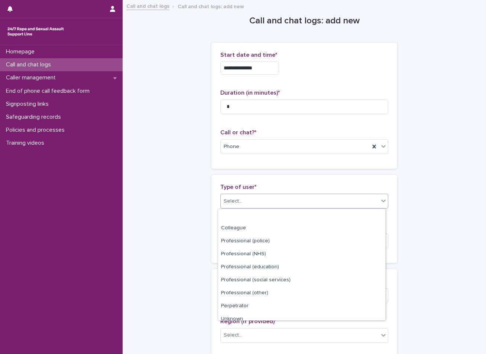
scroll to position [84, 0]
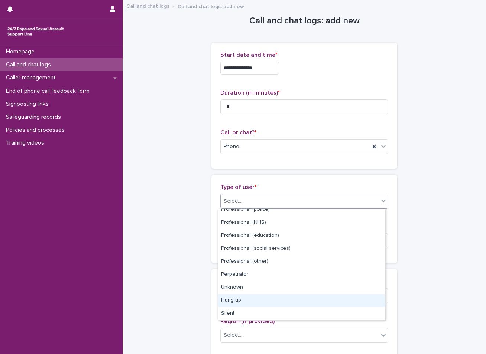
click at [243, 300] on div "Hung up" at bounding box center [301, 301] width 167 height 13
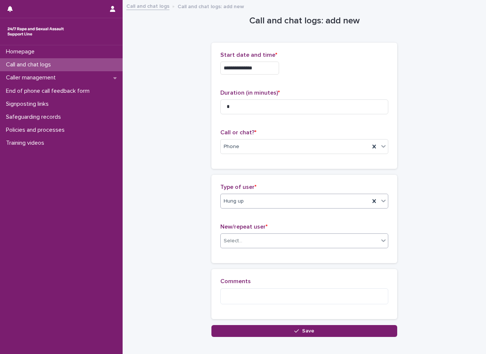
click at [243, 242] on div "Select..." at bounding box center [300, 241] width 158 height 12
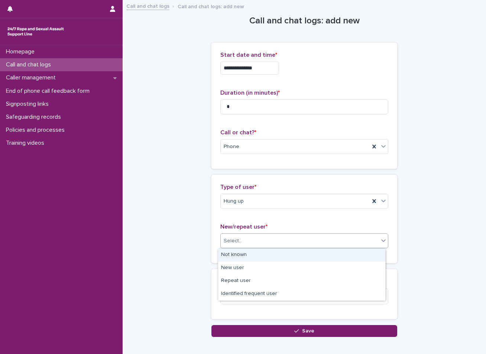
click at [243, 254] on div "Not known" at bounding box center [301, 255] width 167 height 13
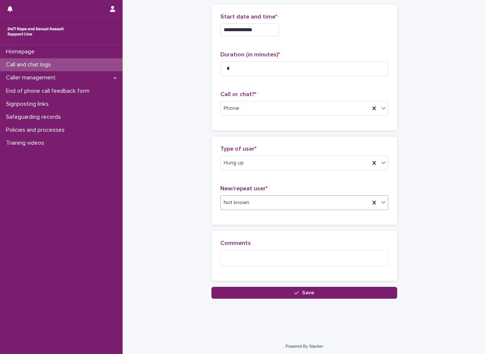
scroll to position [41, 0]
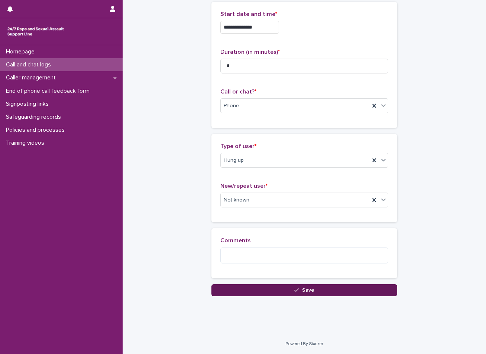
click at [225, 289] on button "Save" at bounding box center [304, 291] width 186 height 12
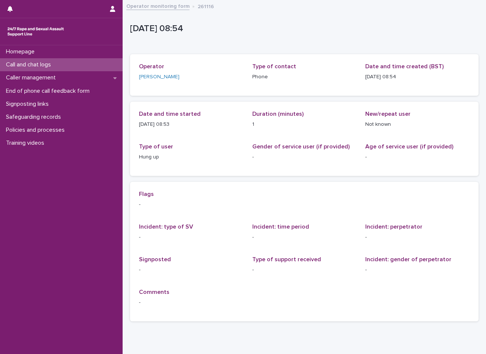
click at [81, 65] on div "Call and chat logs" at bounding box center [61, 64] width 123 height 13
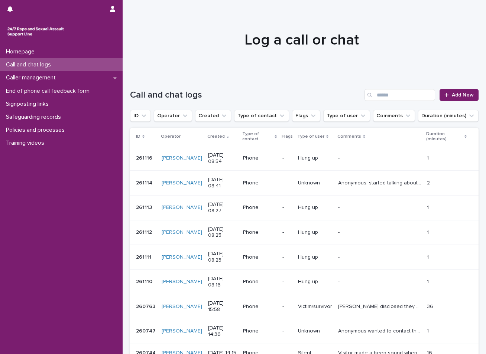
click at [70, 61] on div "Call and chat logs" at bounding box center [61, 64] width 123 height 13
click at [463, 95] on span "Add New" at bounding box center [463, 94] width 22 height 5
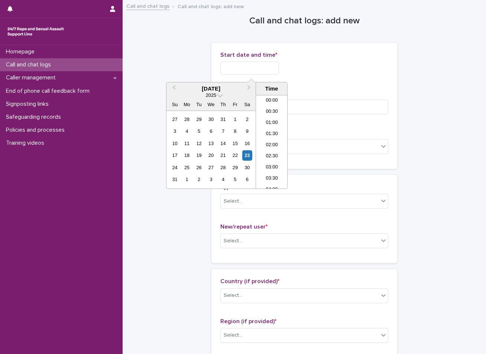
click at [248, 65] on input "text" at bounding box center [249, 68] width 59 height 13
click at [247, 155] on div "23" at bounding box center [247, 155] width 10 height 10
click at [249, 155] on div "23" at bounding box center [247, 155] width 10 height 10
click at [266, 131] on li "08:30" at bounding box center [272, 130] width 32 height 11
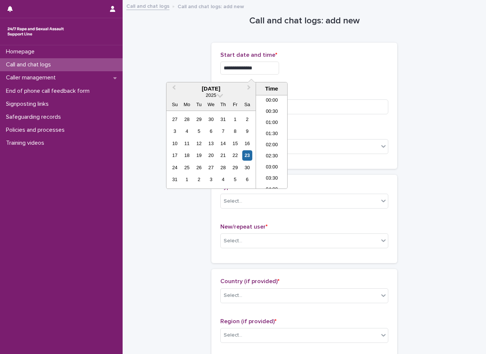
click at [267, 68] on input "**********" at bounding box center [249, 68] width 59 height 13
type input "**********"
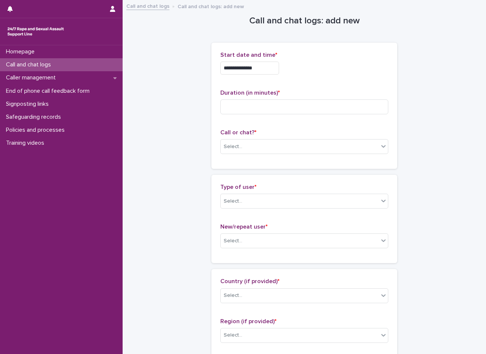
click at [230, 104] on input at bounding box center [304, 107] width 168 height 15
type input "*"
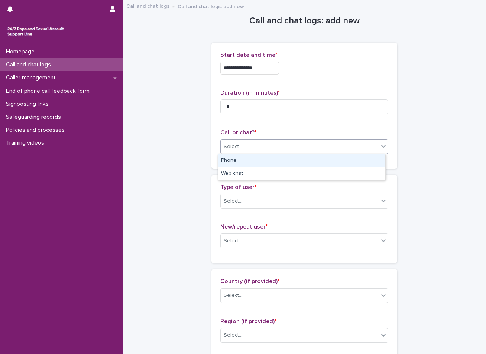
click at [234, 148] on div "Select..." at bounding box center [233, 147] width 19 height 8
click at [234, 159] on div "Phone" at bounding box center [301, 161] width 167 height 13
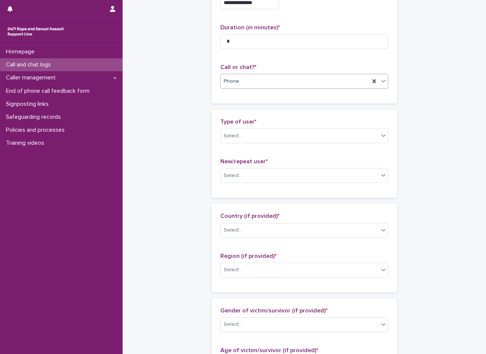
scroll to position [74, 0]
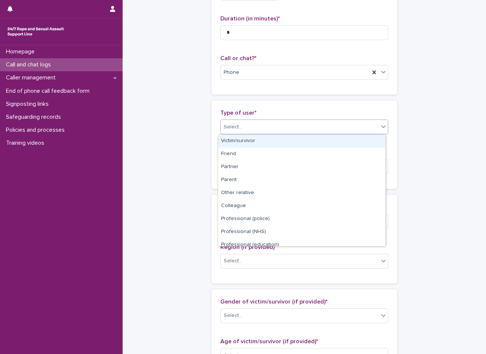
click at [256, 125] on div "Select..." at bounding box center [300, 127] width 158 height 12
click at [244, 142] on div "Victim/survivor" at bounding box center [301, 141] width 167 height 13
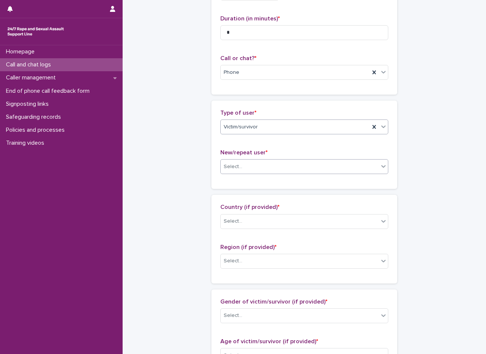
click at [243, 167] on input "text" at bounding box center [243, 167] width 1 height 6
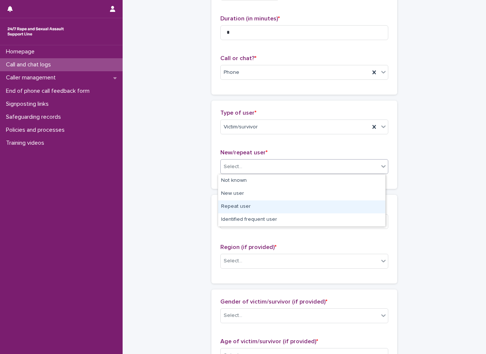
click at [240, 208] on div "Repeat user" at bounding box center [301, 207] width 167 height 13
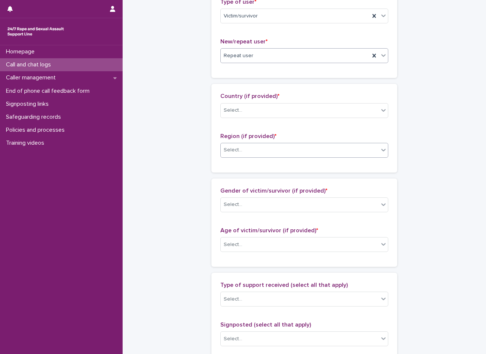
scroll to position [186, 0]
click at [253, 111] on div "Select..." at bounding box center [300, 110] width 158 height 12
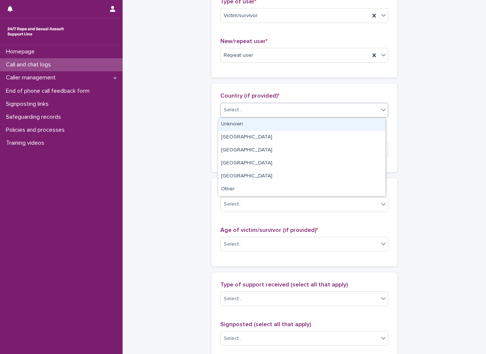
click at [184, 66] on div "**********" at bounding box center [304, 217] width 348 height 804
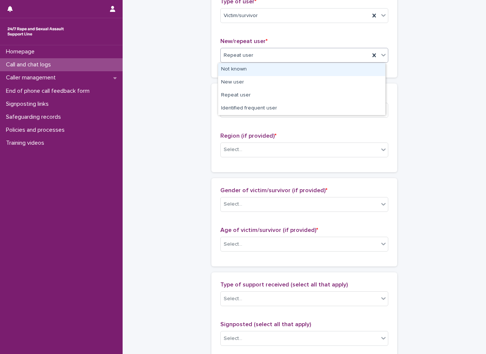
click at [254, 57] on div "Repeat user" at bounding box center [295, 55] width 149 height 12
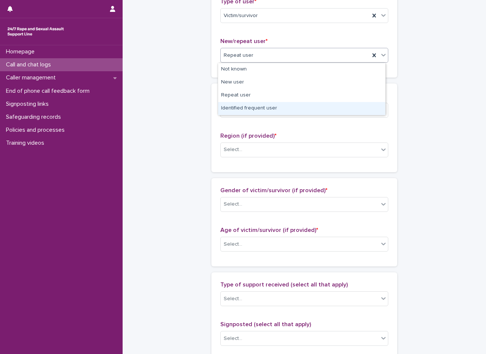
click at [244, 107] on div "Identified frequent user" at bounding box center [301, 108] width 167 height 13
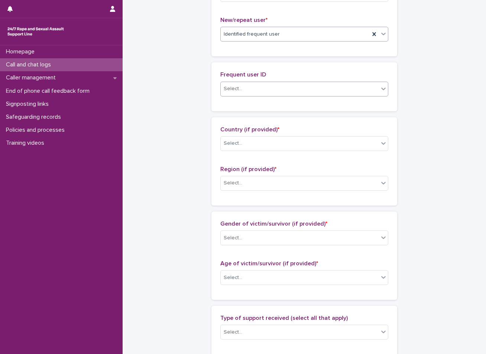
scroll to position [213, 0]
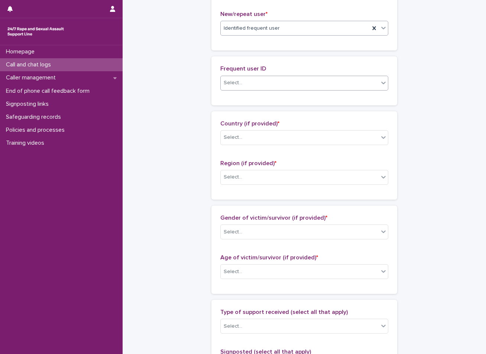
click at [243, 83] on div "Select..." at bounding box center [300, 83] width 158 height 12
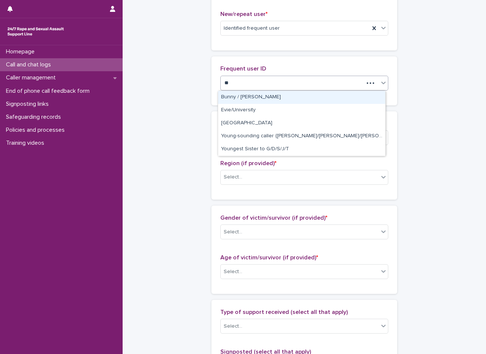
type input "***"
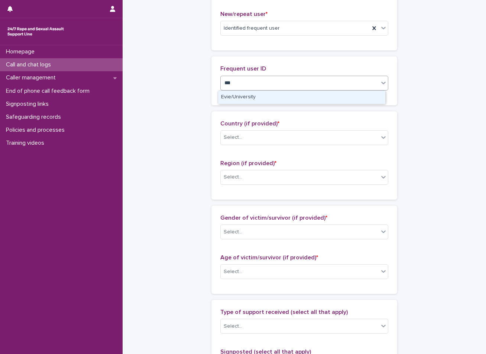
click at [245, 95] on div "Evie/University" at bounding box center [301, 97] width 167 height 13
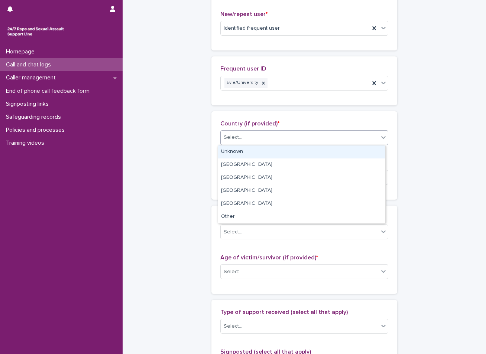
click at [292, 141] on div "Select..." at bounding box center [300, 137] width 158 height 12
click at [256, 150] on div "Unknown" at bounding box center [301, 152] width 167 height 13
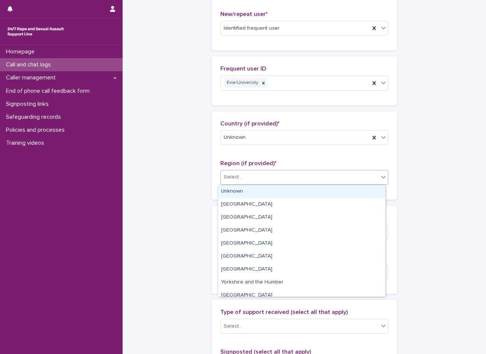
click at [251, 178] on div "Select..." at bounding box center [300, 177] width 158 height 12
click at [249, 186] on div "Unknown" at bounding box center [301, 191] width 167 height 13
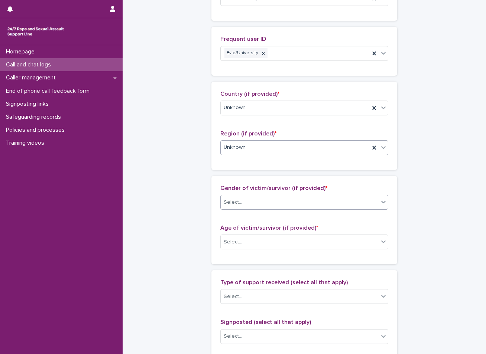
scroll to position [287, 0]
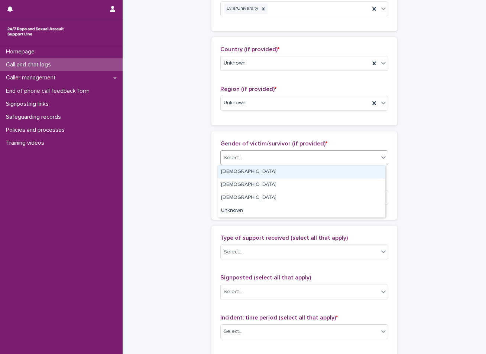
click at [263, 154] on div "Select..." at bounding box center [300, 158] width 158 height 12
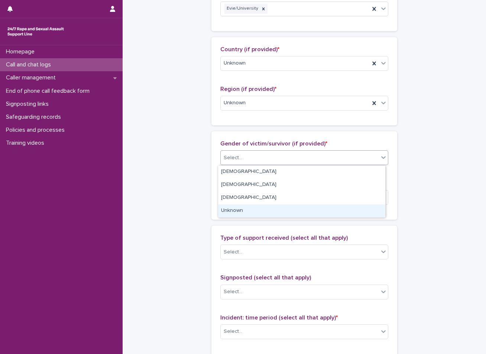
click at [260, 212] on div "Unknown" at bounding box center [301, 211] width 167 height 13
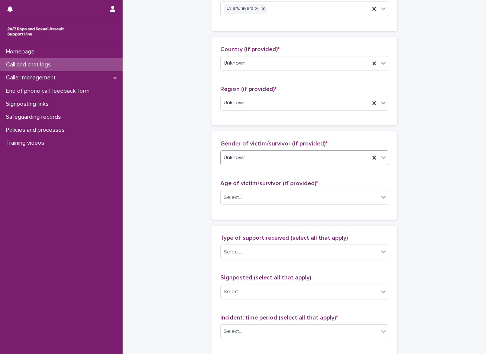
click at [269, 161] on div "Unknown" at bounding box center [295, 158] width 149 height 12
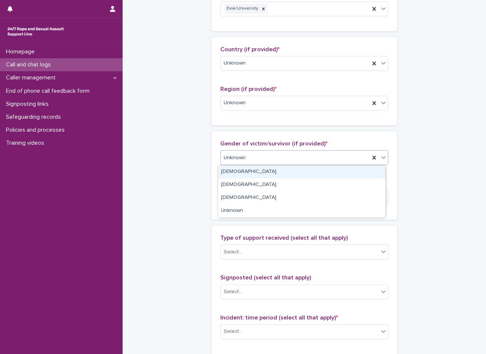
click at [236, 170] on div "[DEMOGRAPHIC_DATA]" at bounding box center [301, 172] width 167 height 13
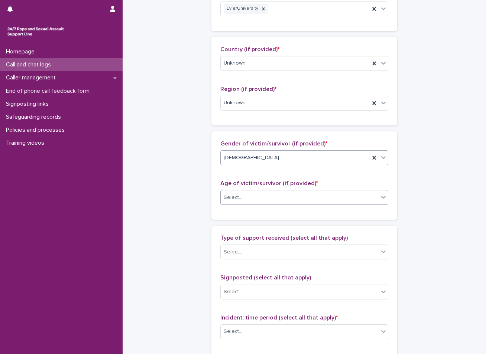
click at [227, 199] on div "Select..." at bounding box center [233, 198] width 19 height 8
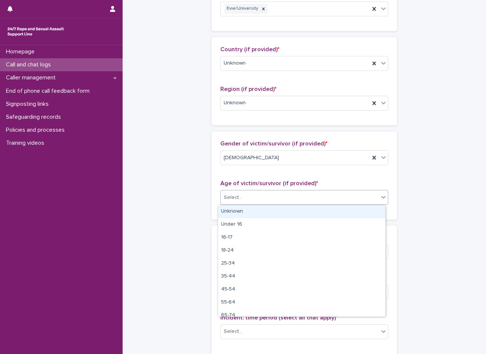
click at [228, 211] on div "Unknown" at bounding box center [301, 211] width 167 height 13
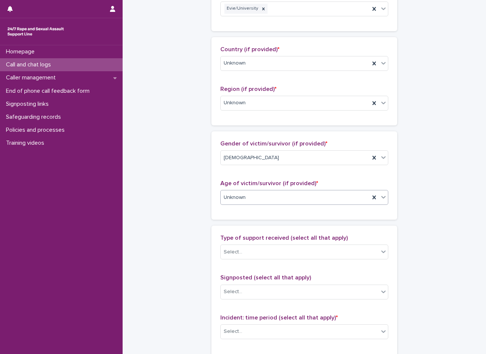
scroll to position [324, 0]
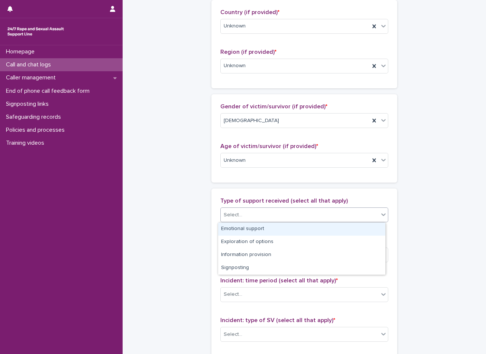
click at [235, 218] on div "Select..." at bounding box center [233, 215] width 19 height 8
click at [231, 229] on div "Emotional support" at bounding box center [301, 229] width 167 height 13
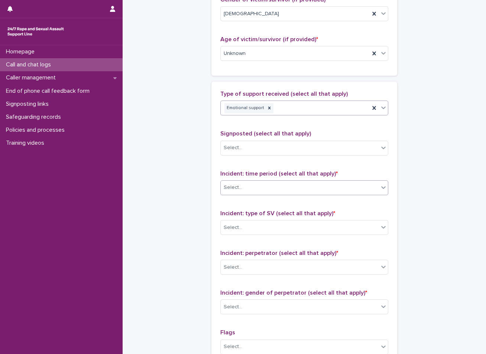
scroll to position [436, 0]
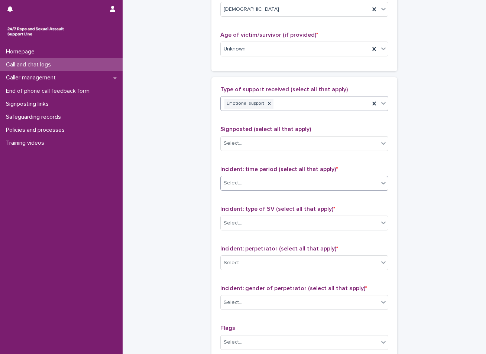
click at [239, 184] on div "Select..." at bounding box center [300, 183] width 158 height 12
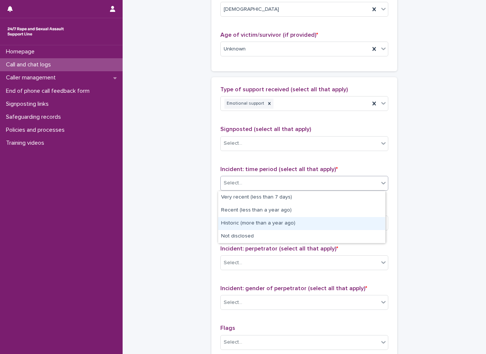
click at [234, 226] on div "Historic (more than a year ago)" at bounding box center [301, 223] width 167 height 13
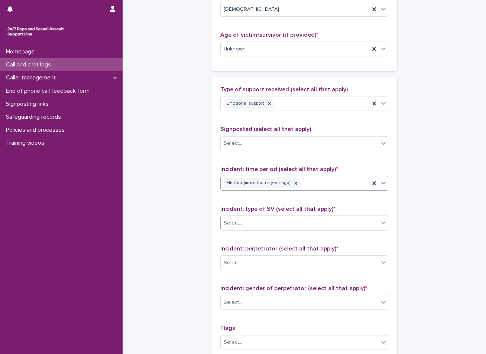
click at [234, 224] on div "Select..." at bounding box center [233, 224] width 19 height 8
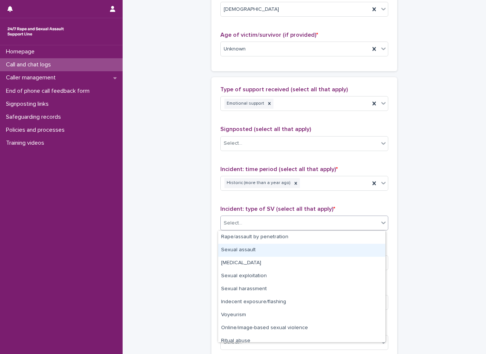
click at [230, 253] on div "Sexual assault" at bounding box center [301, 250] width 167 height 13
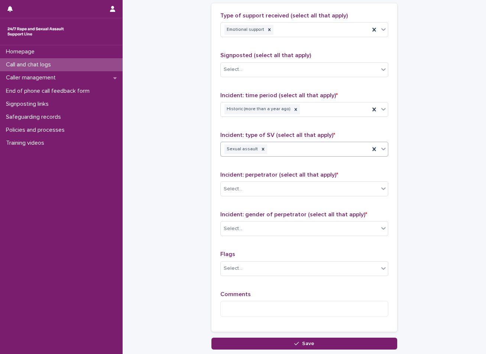
scroll to position [510, 0]
click at [244, 189] on div "Select..." at bounding box center [300, 189] width 158 height 12
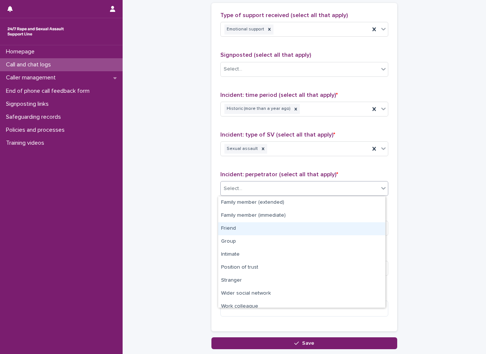
click at [228, 233] on div "Friend" at bounding box center [301, 228] width 167 height 13
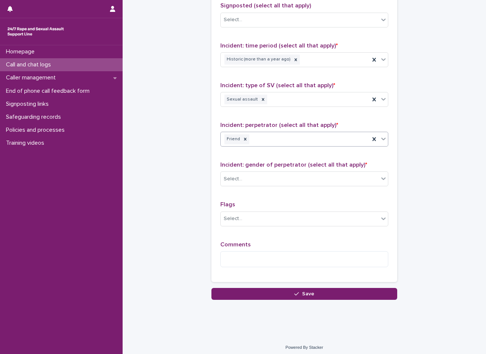
scroll to position [563, 0]
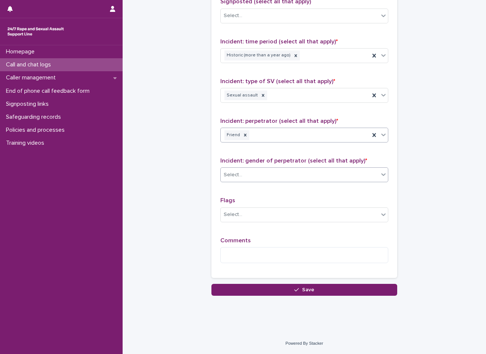
click at [274, 169] on div "Select..." at bounding box center [300, 175] width 158 height 12
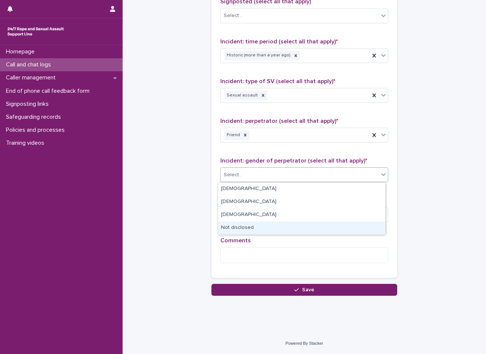
click at [238, 227] on div "Not disclosed" at bounding box center [301, 228] width 167 height 13
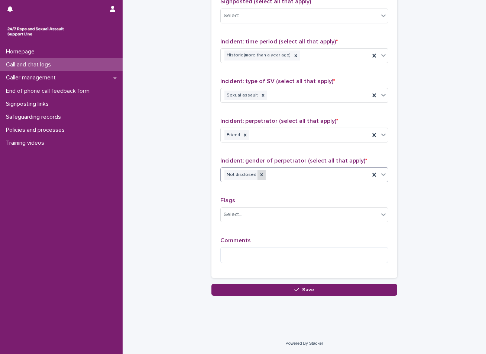
click at [259, 177] on icon at bounding box center [261, 174] width 5 height 5
click at [237, 179] on div "Select..." at bounding box center [300, 175] width 158 height 12
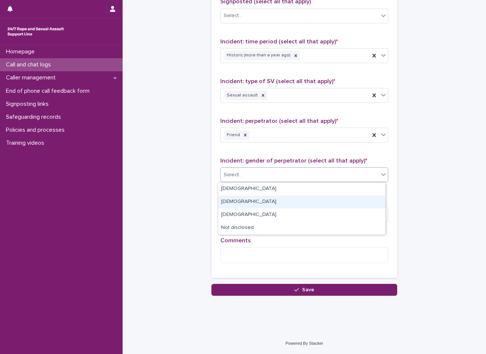
click at [236, 205] on div "[DEMOGRAPHIC_DATA]" at bounding box center [301, 202] width 167 height 13
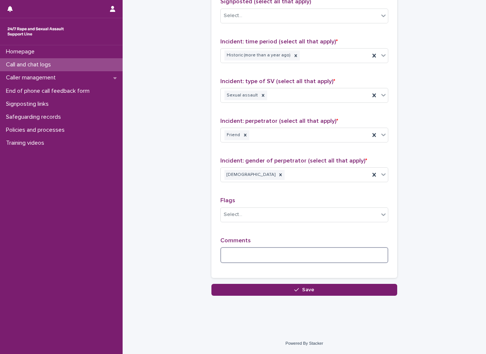
click at [244, 254] on textarea at bounding box center [304, 255] width 168 height 16
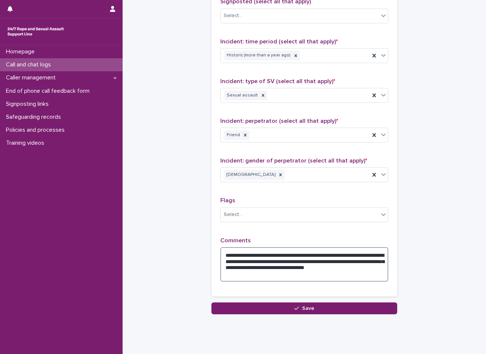
click at [286, 257] on textarea "**********" at bounding box center [304, 264] width 168 height 35
click at [352, 267] on textarea "**********" at bounding box center [304, 264] width 168 height 35
click at [348, 262] on textarea "**********" at bounding box center [304, 264] width 168 height 35
click at [273, 268] on textarea "**********" at bounding box center [304, 264] width 168 height 35
click at [266, 277] on textarea "**********" at bounding box center [304, 264] width 168 height 35
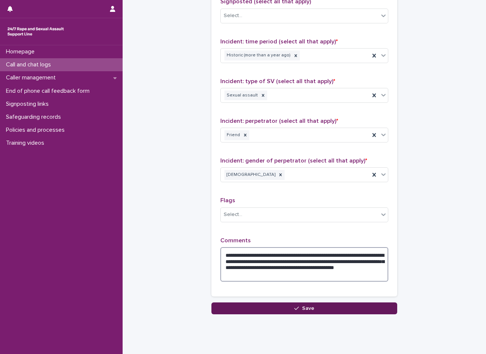
type textarea "**********"
click at [277, 308] on button "Save" at bounding box center [304, 309] width 186 height 12
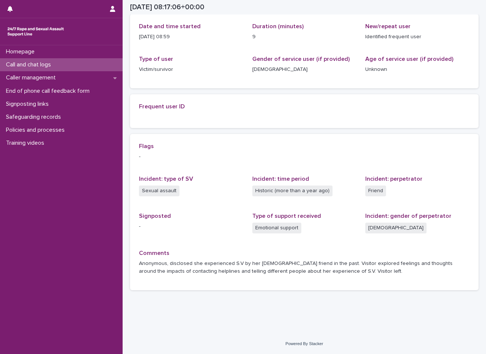
scroll to position [100, 0]
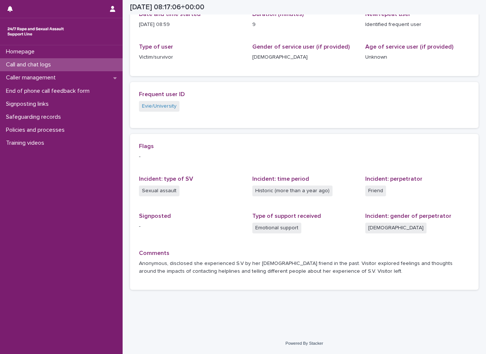
click at [80, 65] on div "Call and chat logs" at bounding box center [61, 64] width 123 height 13
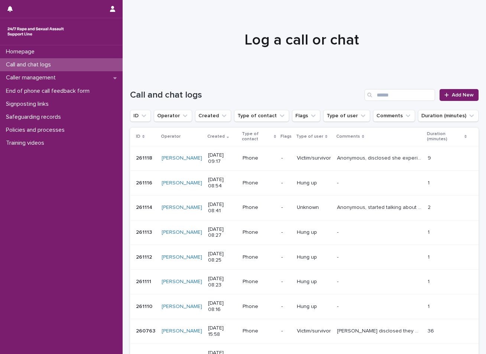
click at [361, 160] on p "Anonymous, disclosed she experienced S.V by her [DEMOGRAPHIC_DATA] friend in th…" at bounding box center [380, 158] width 86 height 8
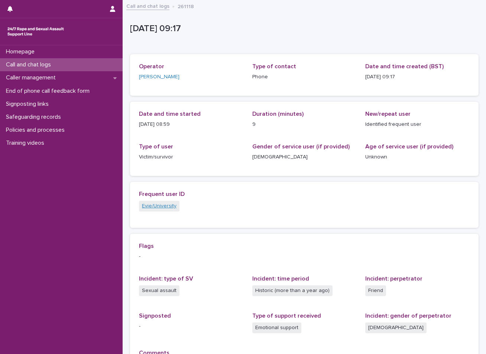
click at [159, 208] on link "Evie/University" at bounding box center [159, 206] width 35 height 8
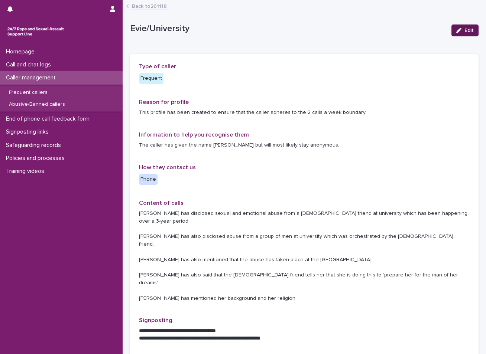
click at [464, 29] on span "Edit" at bounding box center [468, 30] width 9 height 5
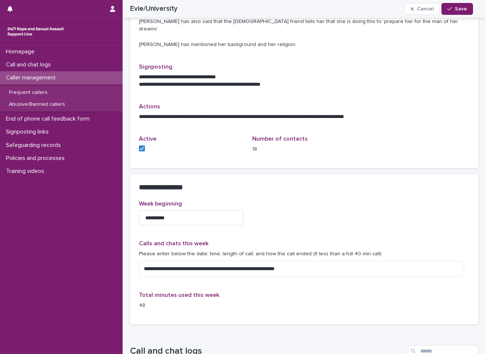
scroll to position [260, 0]
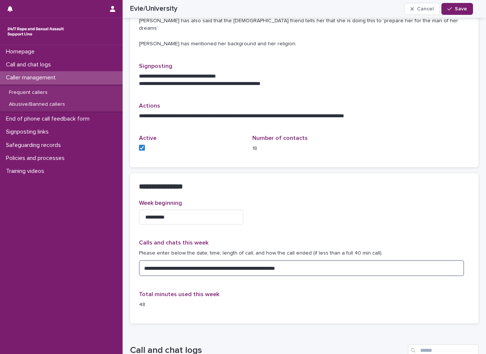
click at [309, 260] on textarea "**********" at bounding box center [301, 268] width 325 height 16
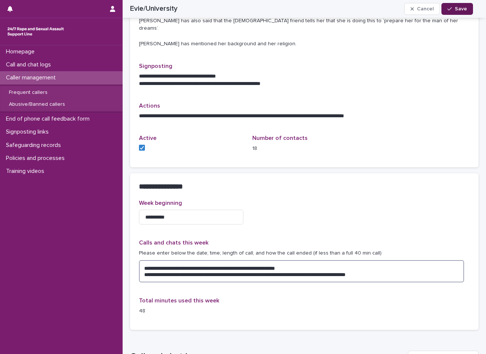
type textarea "**********"
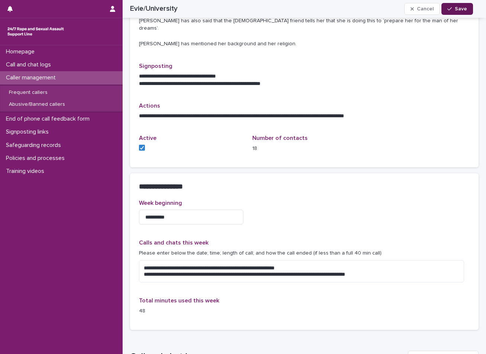
click at [462, 12] on button "Save" at bounding box center [457, 9] width 32 height 12
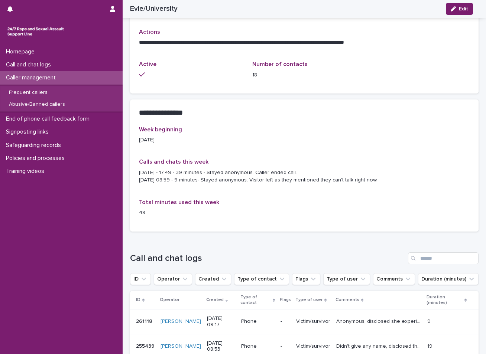
scroll to position [357, 0]
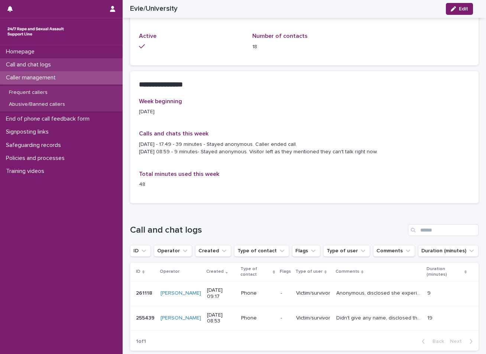
click at [59, 68] on div "Call and chat logs" at bounding box center [61, 64] width 123 height 13
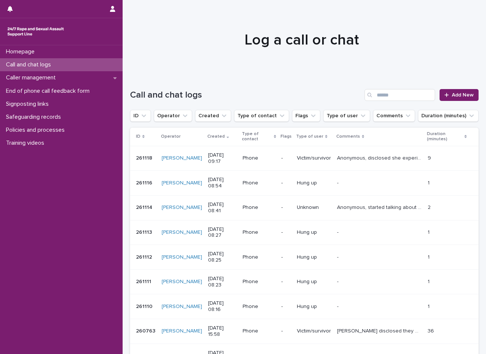
click at [52, 61] on p "Call and chat logs" at bounding box center [30, 64] width 54 height 7
click at [43, 67] on p "Call and chat logs" at bounding box center [30, 64] width 54 height 7
click at [466, 94] on span "Add New" at bounding box center [463, 94] width 22 height 5
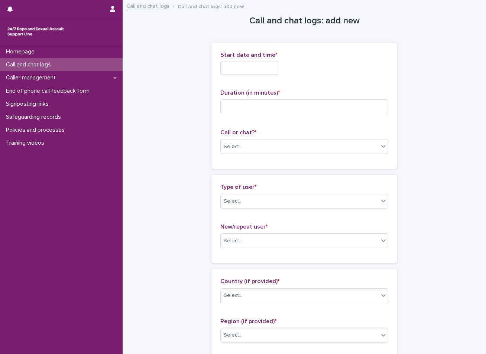
click at [272, 71] on input "text" at bounding box center [249, 68] width 59 height 13
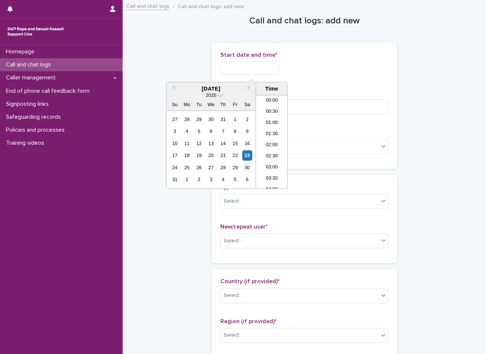
scroll to position [160, 0]
click at [246, 153] on div "23" at bounding box center [247, 155] width 10 height 10
click at [274, 144] on li "09:00" at bounding box center [272, 141] width 32 height 11
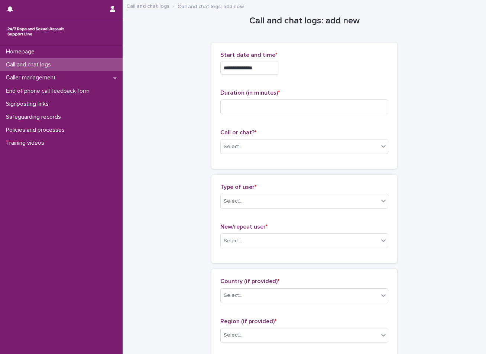
click at [260, 66] on input "**********" at bounding box center [249, 68] width 59 height 13
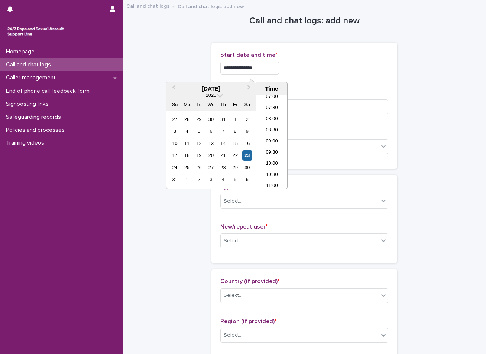
type input "**********"
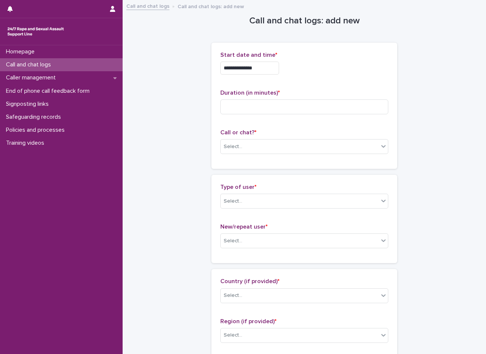
click at [228, 102] on input at bounding box center [304, 107] width 168 height 15
type input "*"
click at [244, 144] on div "Select..." at bounding box center [300, 147] width 158 height 12
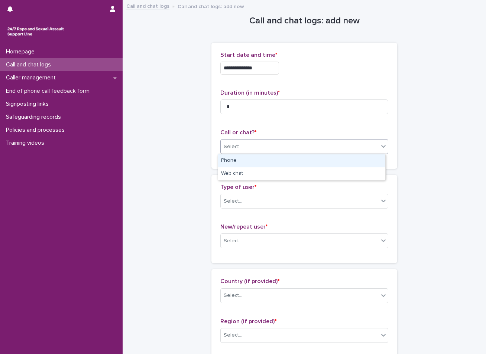
click at [235, 165] on div "Phone" at bounding box center [301, 161] width 167 height 13
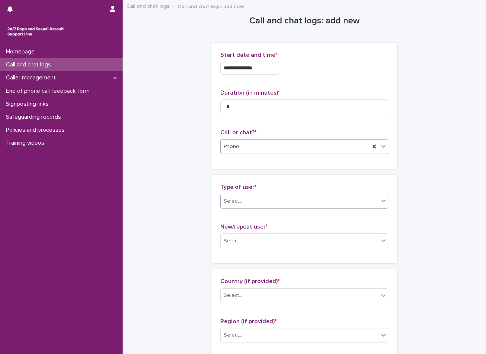
click at [234, 198] on div "Select..." at bounding box center [233, 202] width 19 height 8
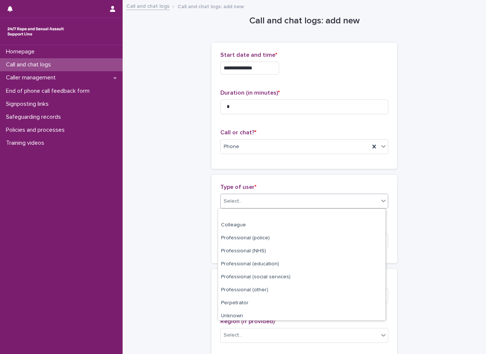
scroll to position [84, 0]
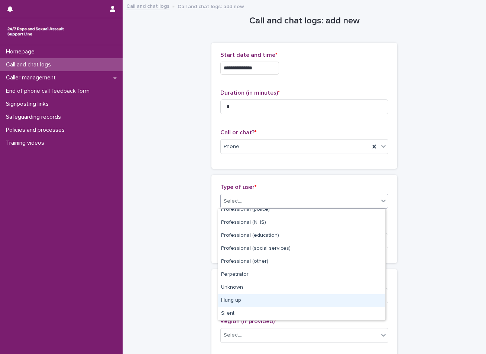
click at [250, 302] on div "Hung up" at bounding box center [301, 301] width 167 height 13
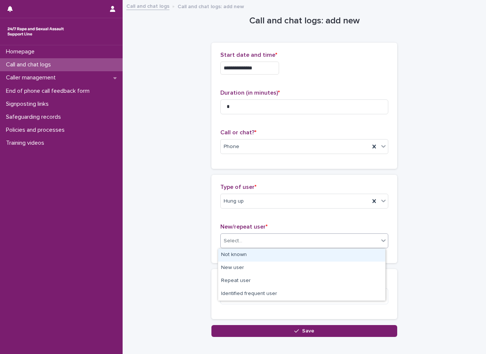
click at [260, 240] on div "Select..." at bounding box center [300, 241] width 158 height 12
click at [250, 255] on div "Not known" at bounding box center [301, 255] width 167 height 13
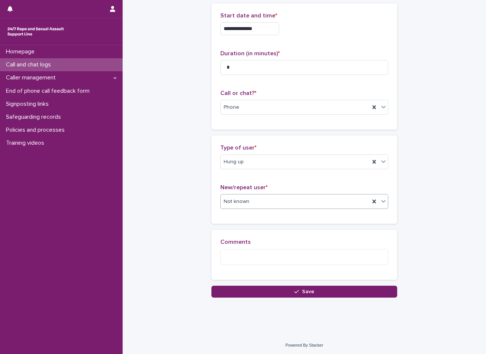
scroll to position [41, 0]
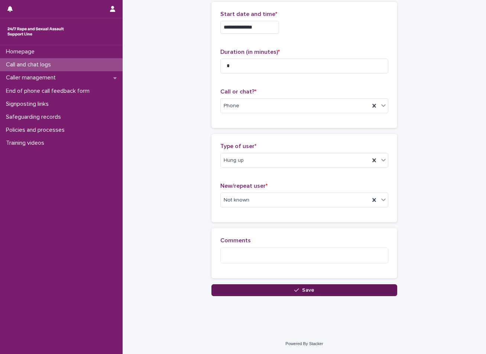
click at [263, 293] on button "Save" at bounding box center [304, 291] width 186 height 12
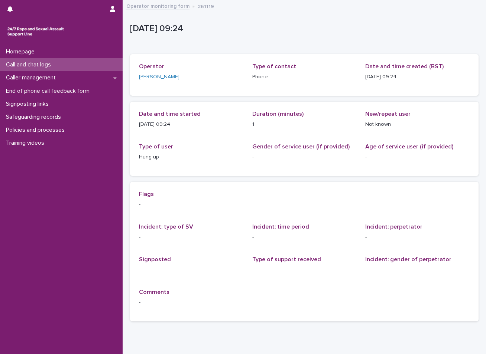
click at [35, 64] on p "Call and chat logs" at bounding box center [30, 64] width 54 height 7
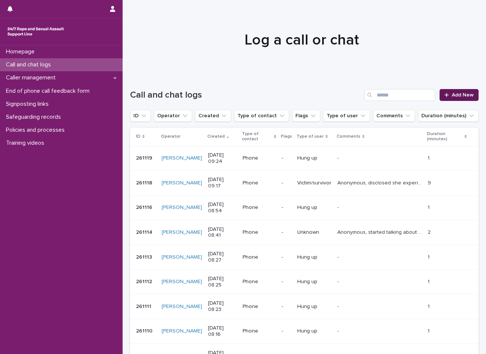
click at [461, 92] on link "Add New" at bounding box center [458, 95] width 39 height 12
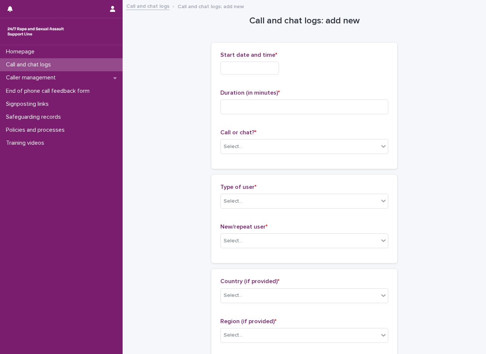
click at [227, 68] on input "text" at bounding box center [249, 68] width 59 height 13
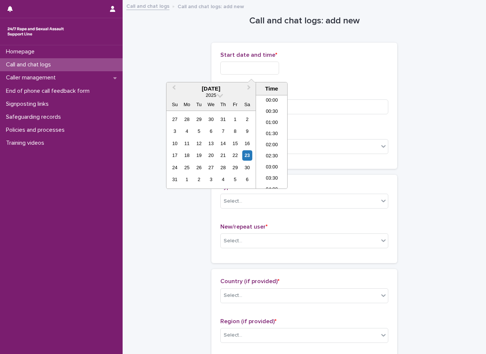
scroll to position [171, 0]
click at [247, 151] on div "23" at bounding box center [247, 155] width 10 height 10
click at [265, 138] on li "09:30" at bounding box center [272, 141] width 32 height 11
click at [261, 67] on input "**********" at bounding box center [249, 68] width 59 height 13
type input "**********"
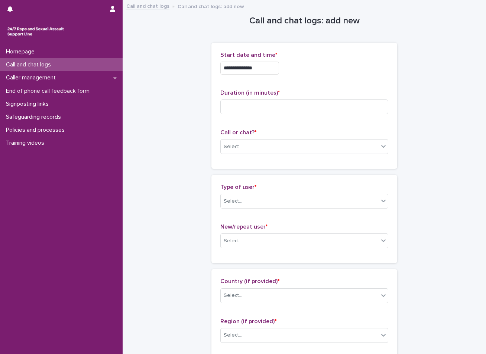
click at [241, 108] on input at bounding box center [304, 107] width 168 height 15
type input "**"
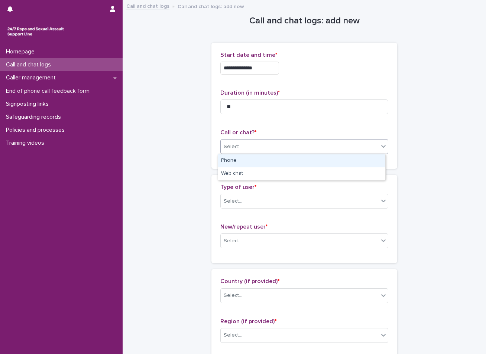
click at [253, 145] on div "Select..." at bounding box center [300, 147] width 158 height 12
click at [247, 164] on div "Phone" at bounding box center [301, 161] width 167 height 13
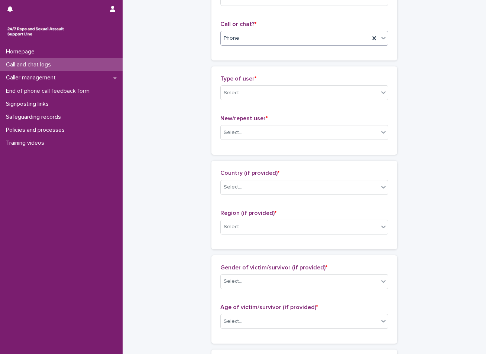
scroll to position [111, 0]
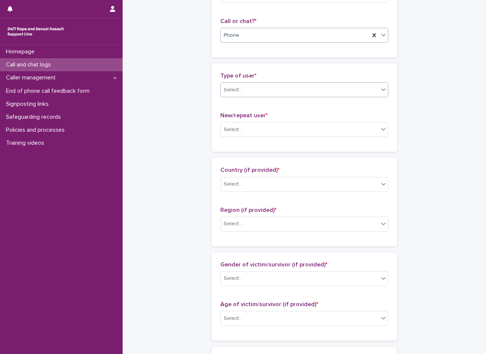
click at [294, 91] on div "Select..." at bounding box center [300, 90] width 158 height 12
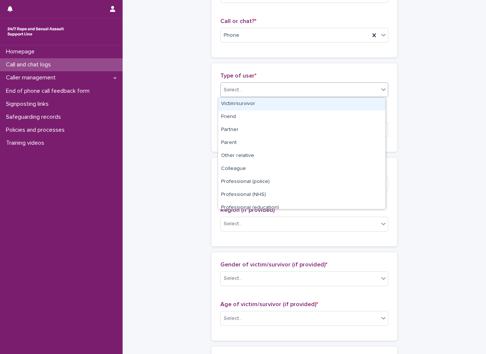
click at [254, 105] on div "Victim/survivor" at bounding box center [301, 104] width 167 height 13
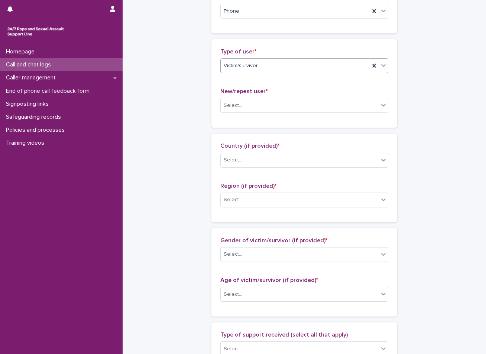
scroll to position [149, 0]
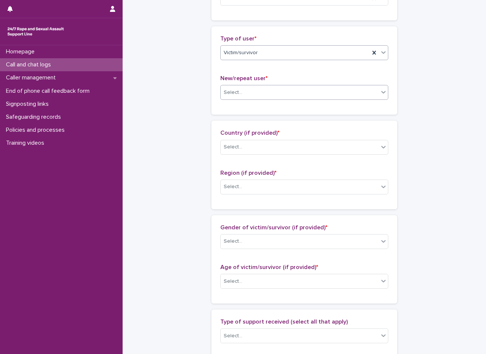
click at [264, 92] on div "Select..." at bounding box center [300, 93] width 158 height 12
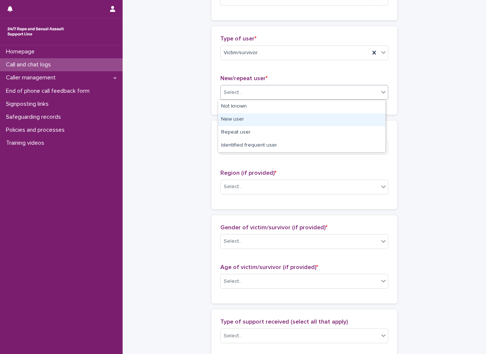
click at [232, 120] on div "New user" at bounding box center [301, 119] width 167 height 13
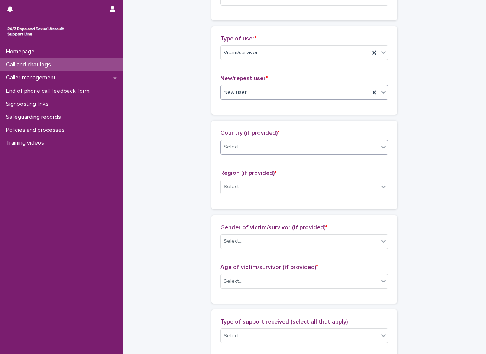
click at [250, 149] on div "Select..." at bounding box center [300, 147] width 158 height 12
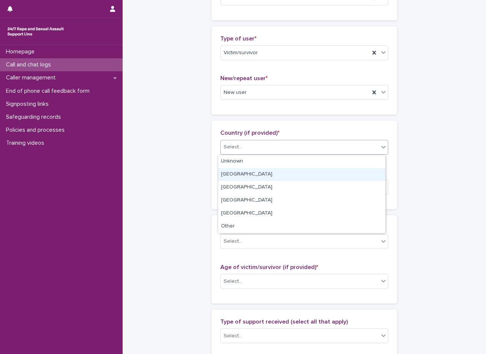
click at [231, 174] on div "[GEOGRAPHIC_DATA]" at bounding box center [301, 174] width 167 height 13
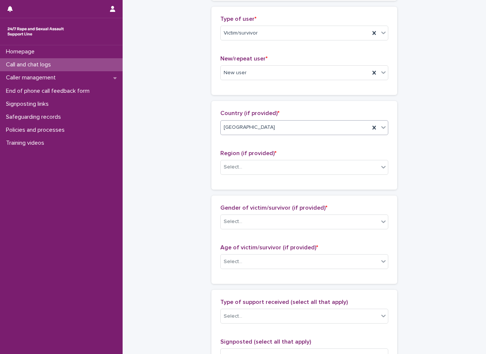
scroll to position [186, 0]
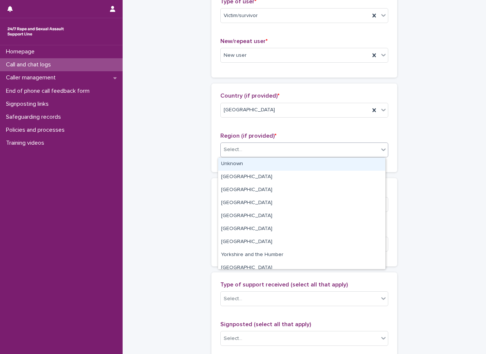
click at [260, 153] on div "Select..." at bounding box center [300, 150] width 158 height 12
click at [246, 161] on div "Unknown" at bounding box center [301, 164] width 167 height 13
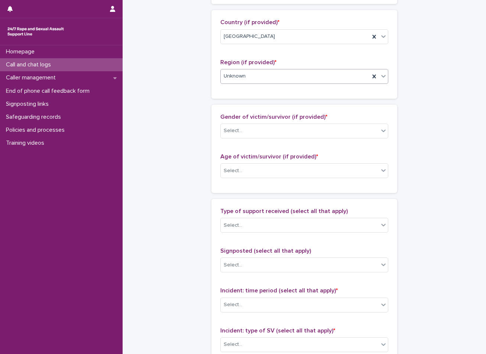
scroll to position [260, 0]
click at [249, 135] on div "Select..." at bounding box center [300, 130] width 158 height 12
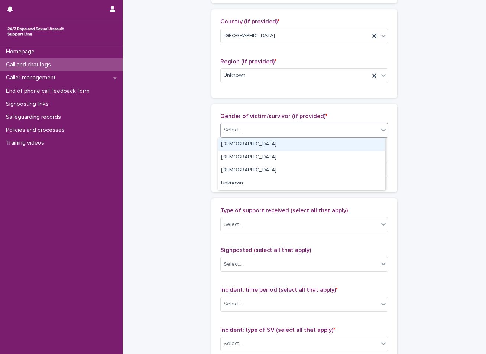
click at [241, 144] on div "[DEMOGRAPHIC_DATA]" at bounding box center [301, 144] width 167 height 13
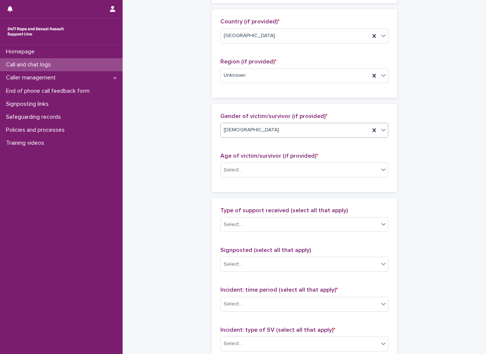
click at [247, 129] on div "[DEMOGRAPHIC_DATA]" at bounding box center [295, 130] width 149 height 12
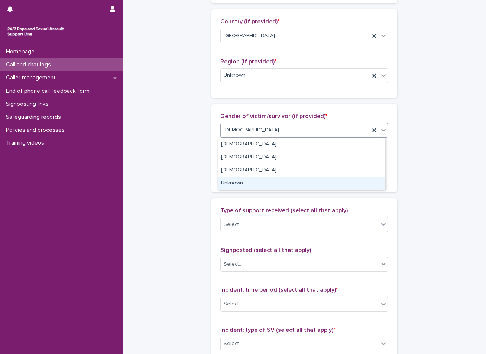
click at [233, 186] on div "Unknown" at bounding box center [301, 183] width 167 height 13
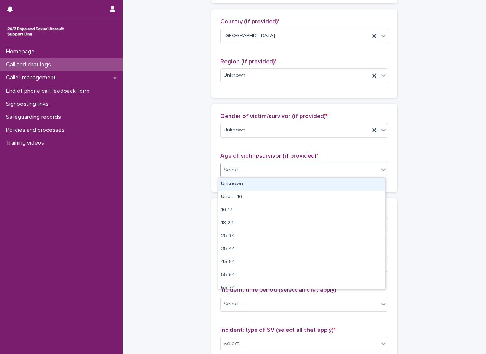
click at [237, 169] on div "Select..." at bounding box center [233, 170] width 19 height 8
click at [235, 182] on div "Unknown" at bounding box center [301, 184] width 167 height 13
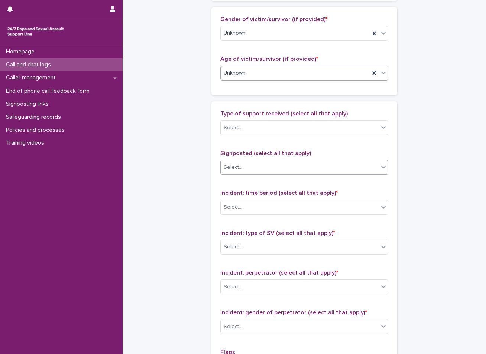
scroll to position [371, 0]
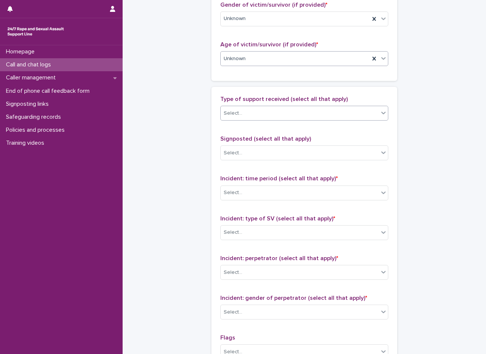
click at [256, 116] on div "Select..." at bounding box center [300, 113] width 158 height 12
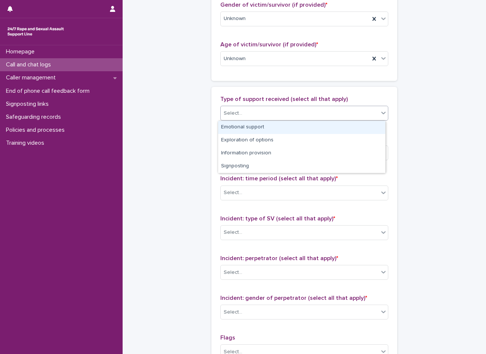
click at [248, 127] on div "Emotional support" at bounding box center [301, 127] width 167 height 13
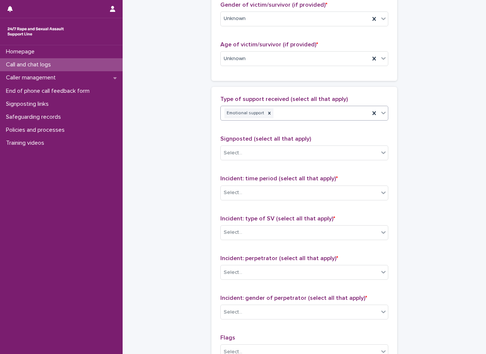
click at [286, 110] on div "Emotional support" at bounding box center [295, 113] width 149 height 13
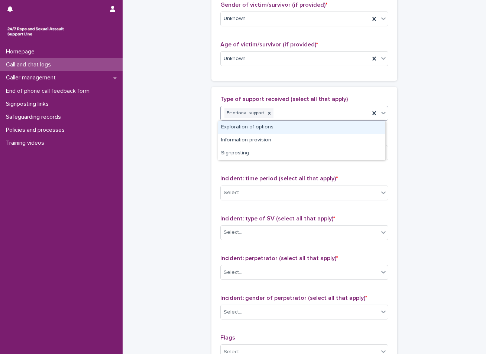
click at [269, 124] on div "Exploration of options" at bounding box center [301, 127] width 167 height 13
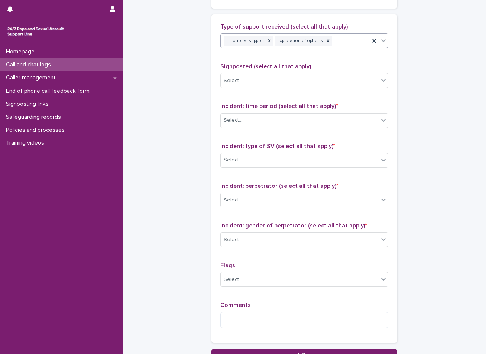
scroll to position [446, 0]
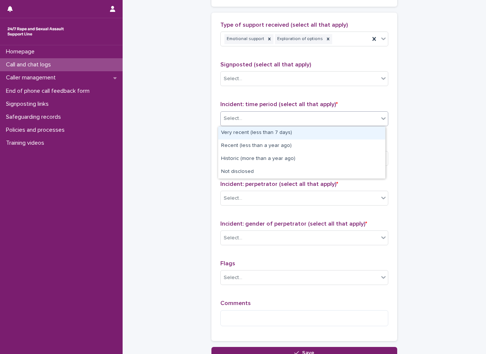
click at [254, 118] on div "Select..." at bounding box center [300, 119] width 158 height 12
click at [250, 135] on div "Very recent (less than 7 days)" at bounding box center [301, 133] width 167 height 13
click at [319, 116] on div "Very recent (less than 7 days)" at bounding box center [295, 118] width 149 height 13
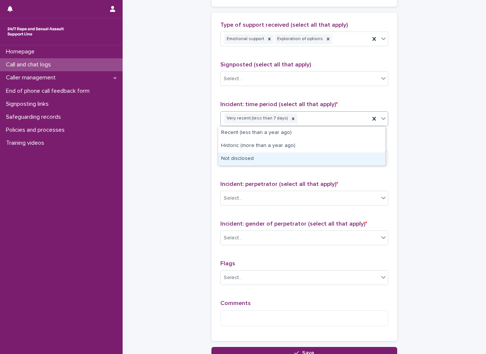
click at [237, 157] on div "Not disclosed" at bounding box center [301, 159] width 167 height 13
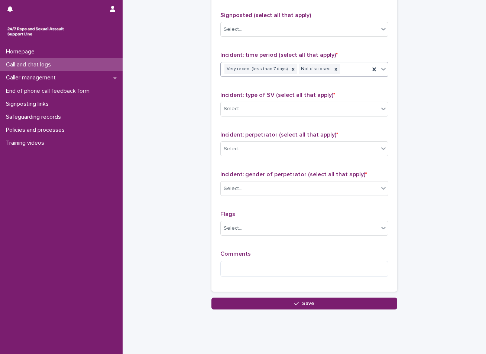
scroll to position [508, 0]
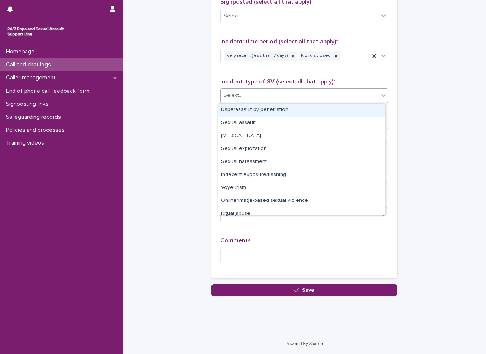
click at [287, 92] on div "Select..." at bounding box center [300, 96] width 158 height 12
click at [255, 112] on div "Rape/assault by penetration" at bounding box center [301, 110] width 167 height 13
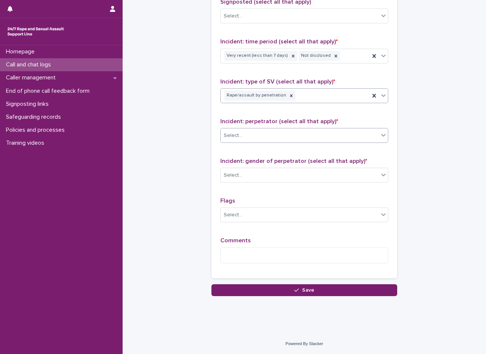
click at [261, 135] on div "Select..." at bounding box center [300, 136] width 158 height 12
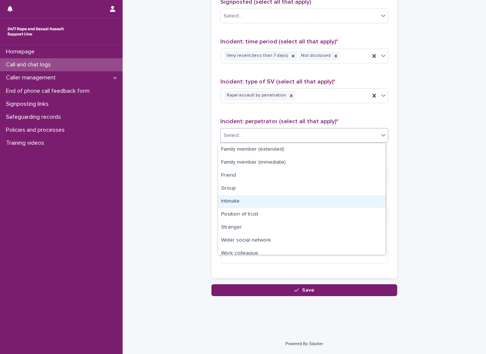
click at [230, 202] on div "Intimate" at bounding box center [301, 201] width 167 height 13
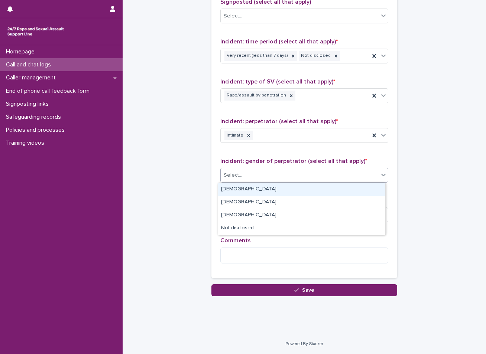
click at [272, 178] on div "Select..." at bounding box center [300, 175] width 158 height 12
click at [231, 190] on div "[DEMOGRAPHIC_DATA]" at bounding box center [301, 189] width 167 height 13
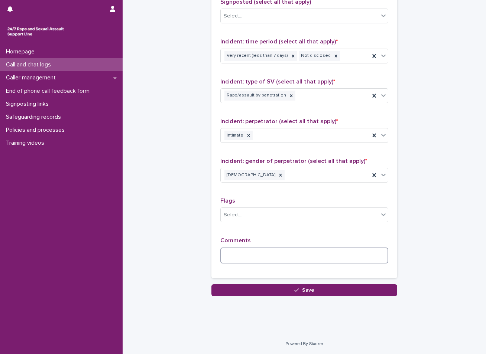
click at [277, 258] on textarea at bounding box center [304, 256] width 168 height 16
click at [256, 258] on textarea "*********" at bounding box center [304, 256] width 168 height 16
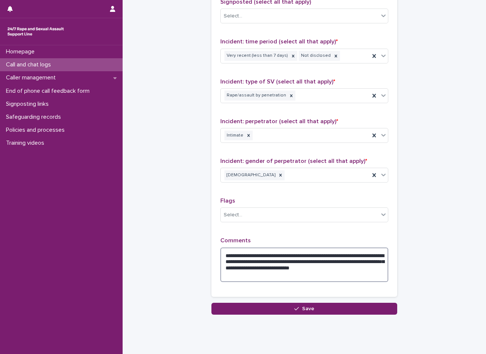
click at [288, 259] on textarea "**********" at bounding box center [304, 265] width 168 height 35
type textarea "**********"
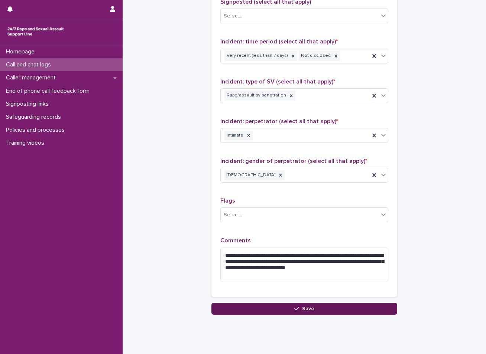
click at [250, 308] on button "Save" at bounding box center [304, 309] width 186 height 12
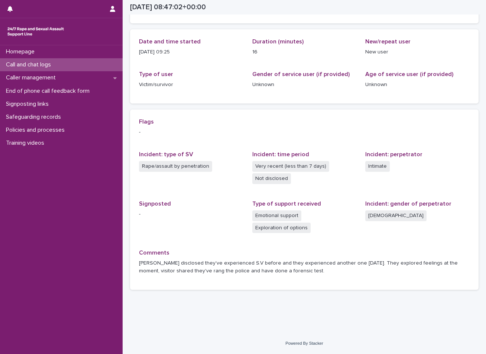
scroll to position [72, 0]
click at [79, 66] on div "Call and chat logs" at bounding box center [61, 64] width 123 height 13
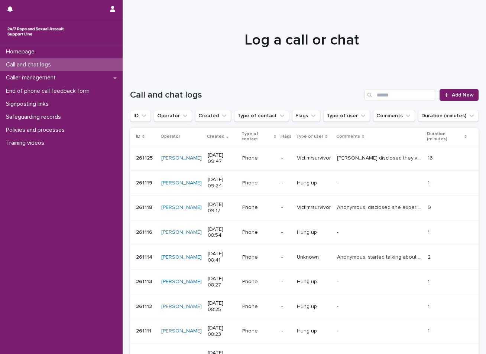
click at [284, 79] on div "Call and chat logs Add New" at bounding box center [304, 92] width 348 height 36
click at [459, 94] on span "Add New" at bounding box center [463, 94] width 22 height 5
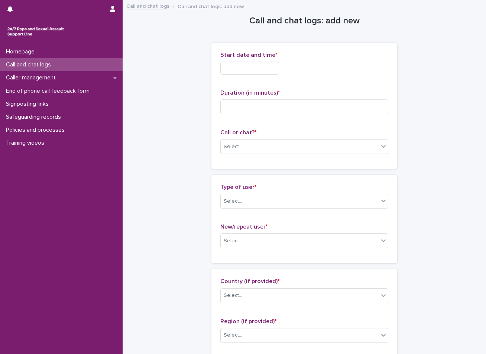
click at [274, 67] on input "text" at bounding box center [249, 68] width 59 height 13
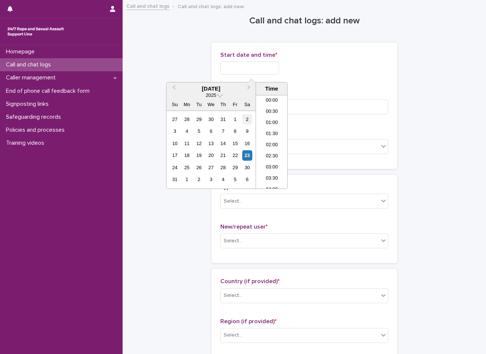
scroll to position [182, 0]
click at [248, 157] on div "23" at bounding box center [247, 155] width 10 height 10
click at [269, 139] on li "10:00" at bounding box center [272, 141] width 32 height 11
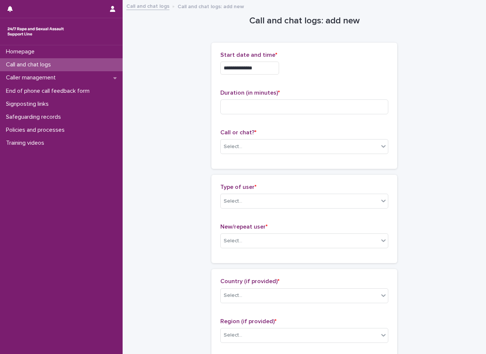
type input "**********"
click at [261, 67] on input "**********" at bounding box center [249, 68] width 59 height 13
click at [247, 106] on input at bounding box center [304, 107] width 168 height 15
type input "**"
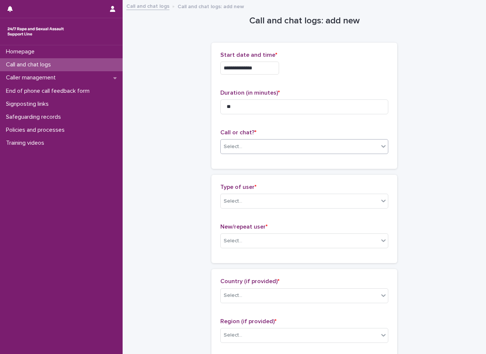
click at [245, 144] on div "Select..." at bounding box center [300, 147] width 158 height 12
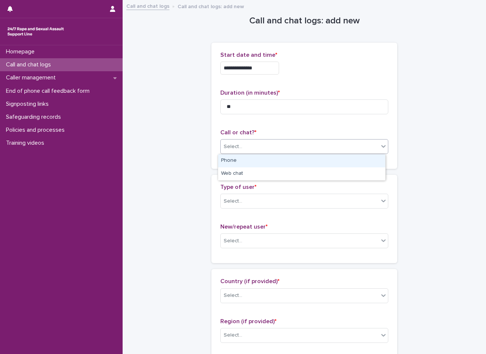
click at [240, 162] on div "Phone" at bounding box center [301, 161] width 167 height 13
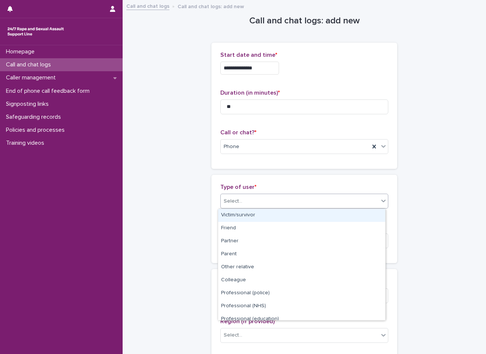
click at [234, 204] on div "Select..." at bounding box center [233, 202] width 19 height 8
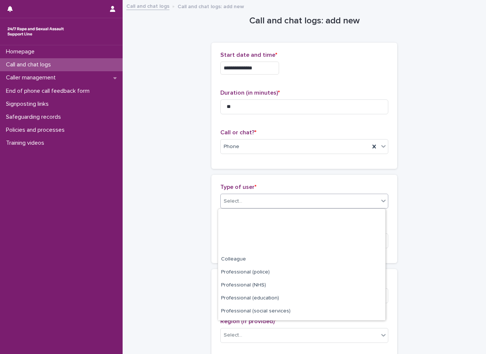
scroll to position [84, 0]
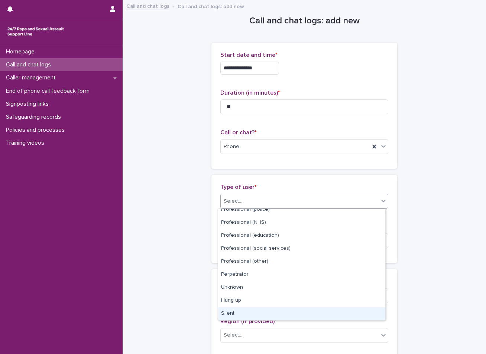
click at [230, 313] on div "Silent" at bounding box center [301, 314] width 167 height 13
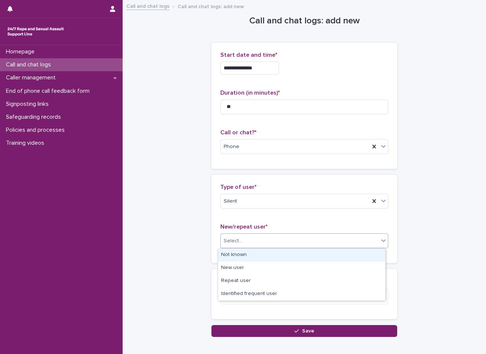
click at [257, 241] on div "Select..." at bounding box center [300, 241] width 158 height 12
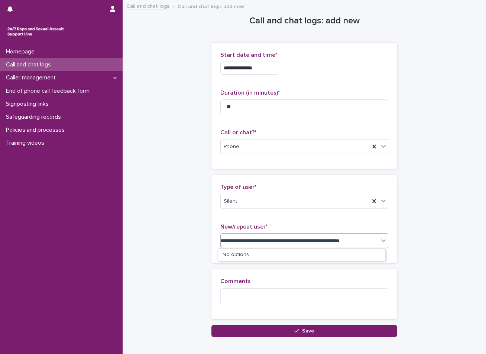
scroll to position [0, 0]
type input "*"
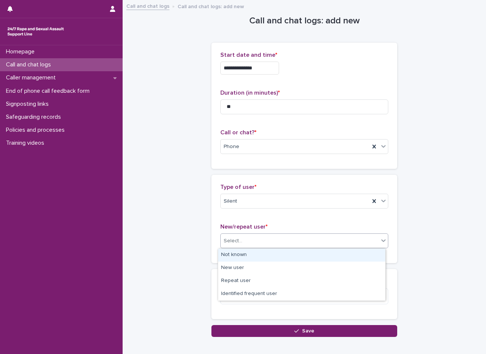
click at [232, 253] on div "Not known" at bounding box center [301, 255] width 167 height 13
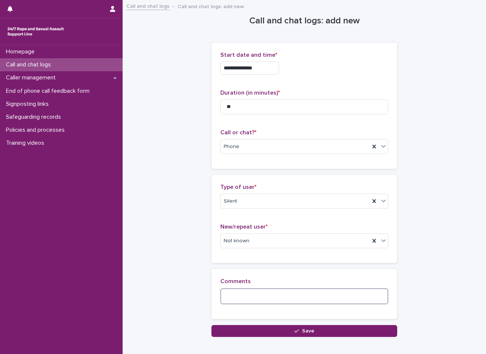
click at [231, 299] on textarea at bounding box center [304, 297] width 168 height 16
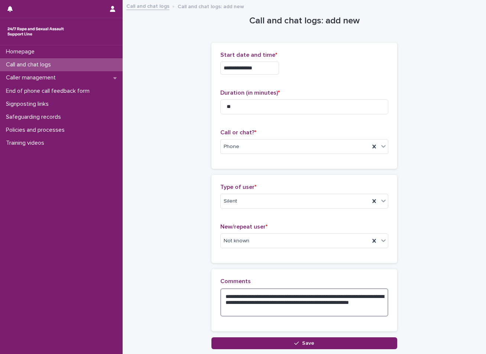
click at [264, 299] on textarea "**********" at bounding box center [304, 303] width 168 height 28
click at [372, 302] on textarea "**********" at bounding box center [304, 303] width 168 height 28
click at [286, 304] on textarea "**********" at bounding box center [304, 303] width 168 height 28
click at [291, 311] on textarea "**********" at bounding box center [304, 303] width 168 height 28
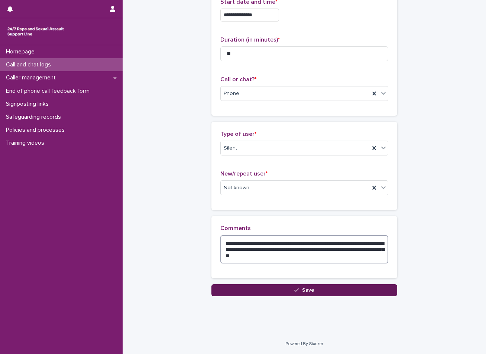
type textarea "**********"
click at [302, 288] on span "Save" at bounding box center [308, 290] width 12 height 5
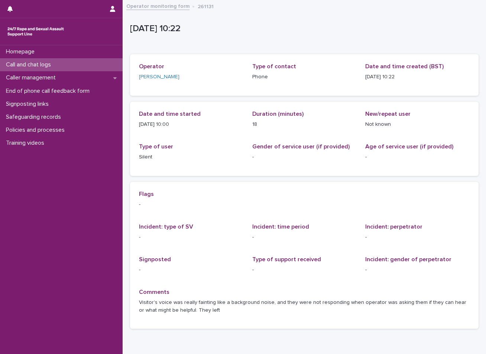
click at [88, 66] on div "Call and chat logs" at bounding box center [61, 64] width 123 height 13
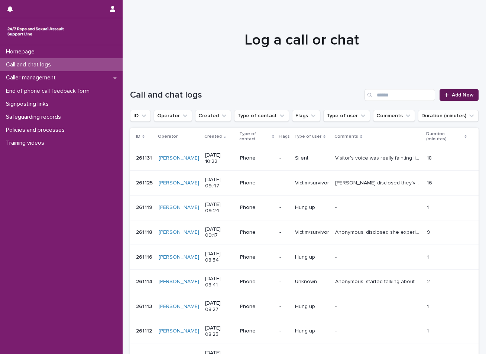
click at [457, 95] on span "Add New" at bounding box center [463, 94] width 22 height 5
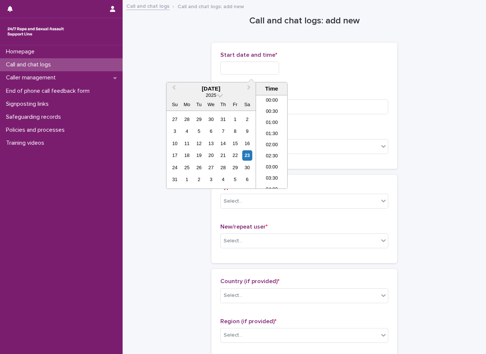
drag, startPoint x: 266, startPoint y: 72, endPoint x: 257, endPoint y: 109, distance: 37.3
click at [263, 74] on input "text" at bounding box center [249, 68] width 59 height 13
click at [247, 156] on div "23" at bounding box center [247, 155] width 10 height 10
click at [266, 142] on li "10:30" at bounding box center [272, 141] width 32 height 11
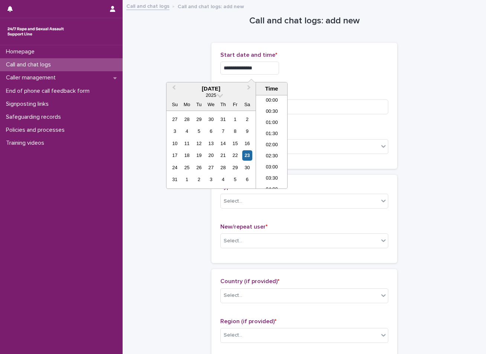
click at [261, 66] on input "**********" at bounding box center [249, 68] width 59 height 13
type input "**********"
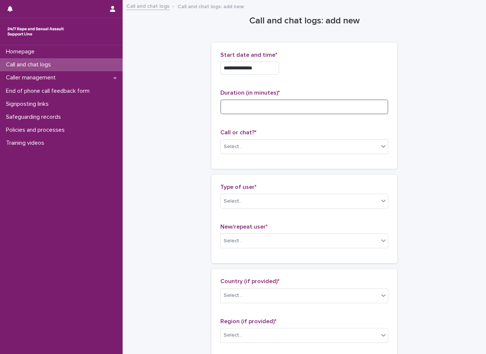
click at [246, 106] on input at bounding box center [304, 107] width 168 height 15
type input "*"
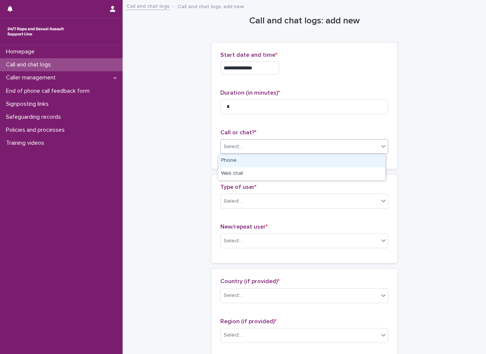
click at [235, 147] on div "Select..." at bounding box center [233, 147] width 19 height 8
click at [231, 159] on div "Phone" at bounding box center [301, 161] width 167 height 13
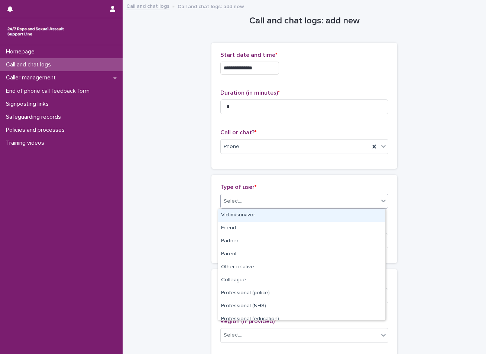
click at [243, 199] on input "text" at bounding box center [243, 201] width 1 height 6
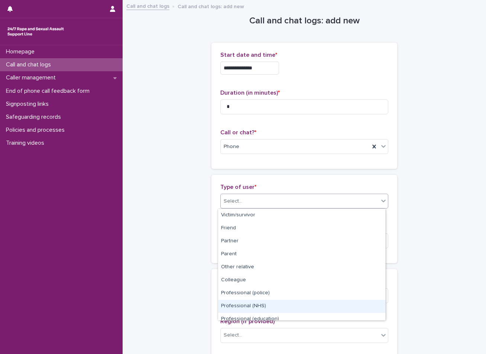
scroll to position [84, 0]
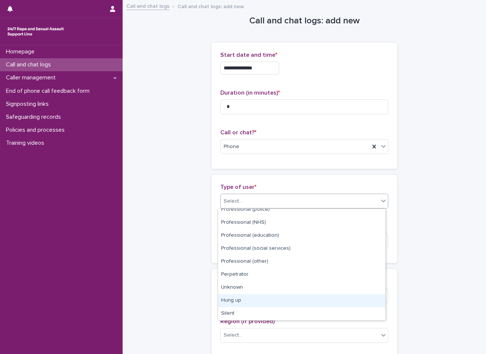
click at [229, 302] on div "Hung up" at bounding box center [301, 301] width 167 height 13
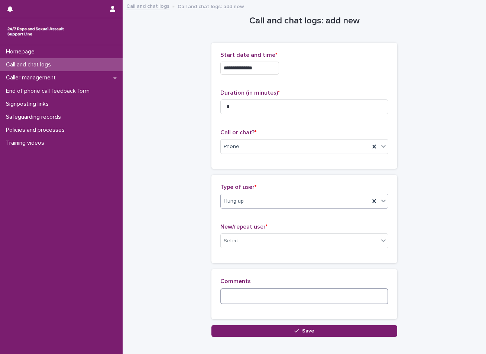
click at [246, 303] on textarea at bounding box center [304, 297] width 168 height 16
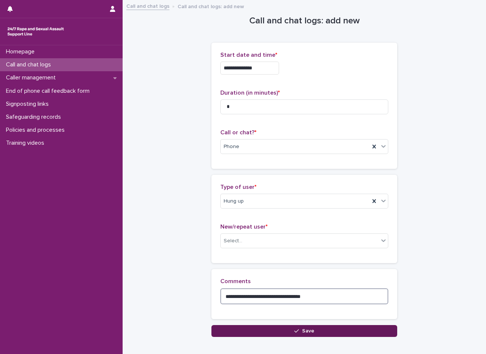
type textarea "**********"
click at [309, 329] on span "Save" at bounding box center [308, 331] width 12 height 5
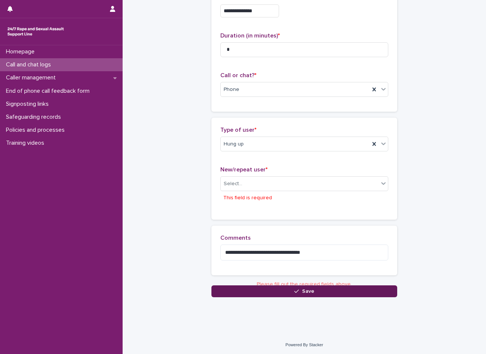
scroll to position [60, 0]
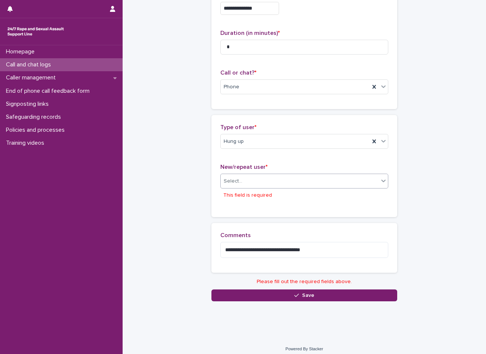
click at [241, 185] on div "Select..." at bounding box center [300, 181] width 158 height 12
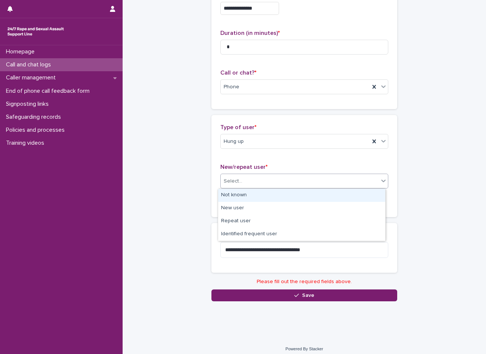
click at [241, 198] on div "Not known" at bounding box center [301, 195] width 167 height 13
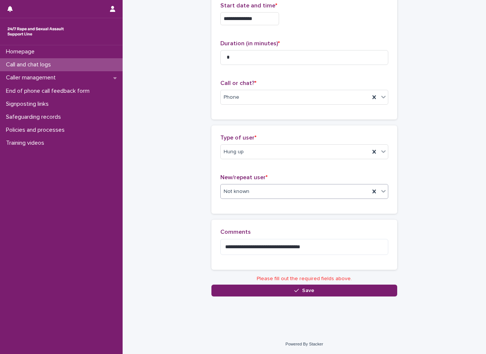
scroll to position [41, 0]
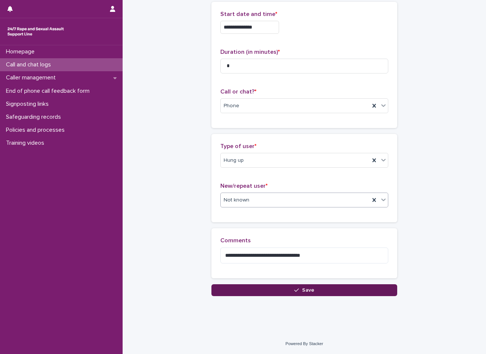
click at [253, 288] on button "Save" at bounding box center [304, 291] width 186 height 12
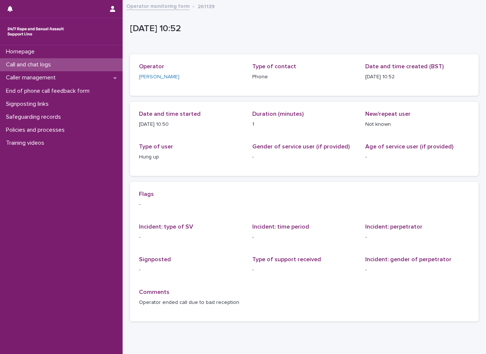
drag, startPoint x: 65, startPoint y: 87, endPoint x: 63, endPoint y: 65, distance: 21.6
click at [63, 65] on div "Call and chat logs" at bounding box center [61, 64] width 123 height 13
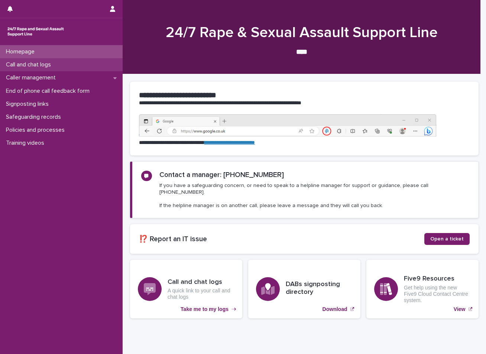
click at [68, 62] on div "Call and chat logs" at bounding box center [61, 64] width 123 height 13
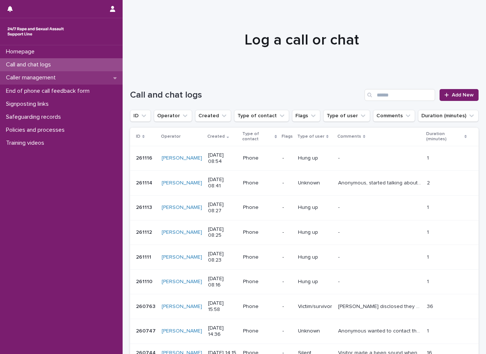
click at [56, 79] on p "Caller management" at bounding box center [32, 77] width 59 height 7
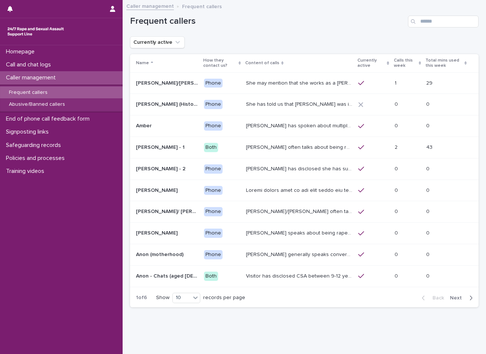
click at [54, 91] on div "Frequent callers" at bounding box center [61, 93] width 123 height 12
click at [454, 24] on input "Search" at bounding box center [443, 22] width 71 height 12
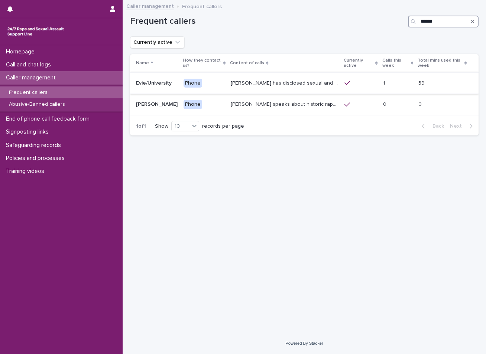
type input "******"
click at [321, 81] on p "[PERSON_NAME] has disclosed sexual and emotional abuse from a [DEMOGRAPHIC_DATA…" at bounding box center [285, 83] width 109 height 8
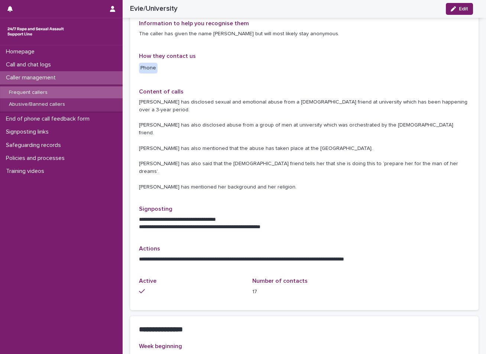
scroll to position [149, 0]
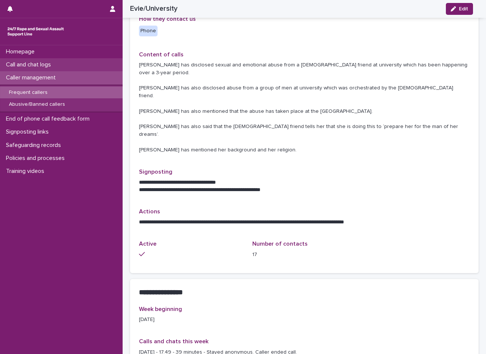
click at [45, 64] on p "Call and chat logs" at bounding box center [30, 64] width 54 height 7
